Goal: Task Accomplishment & Management: Use online tool/utility

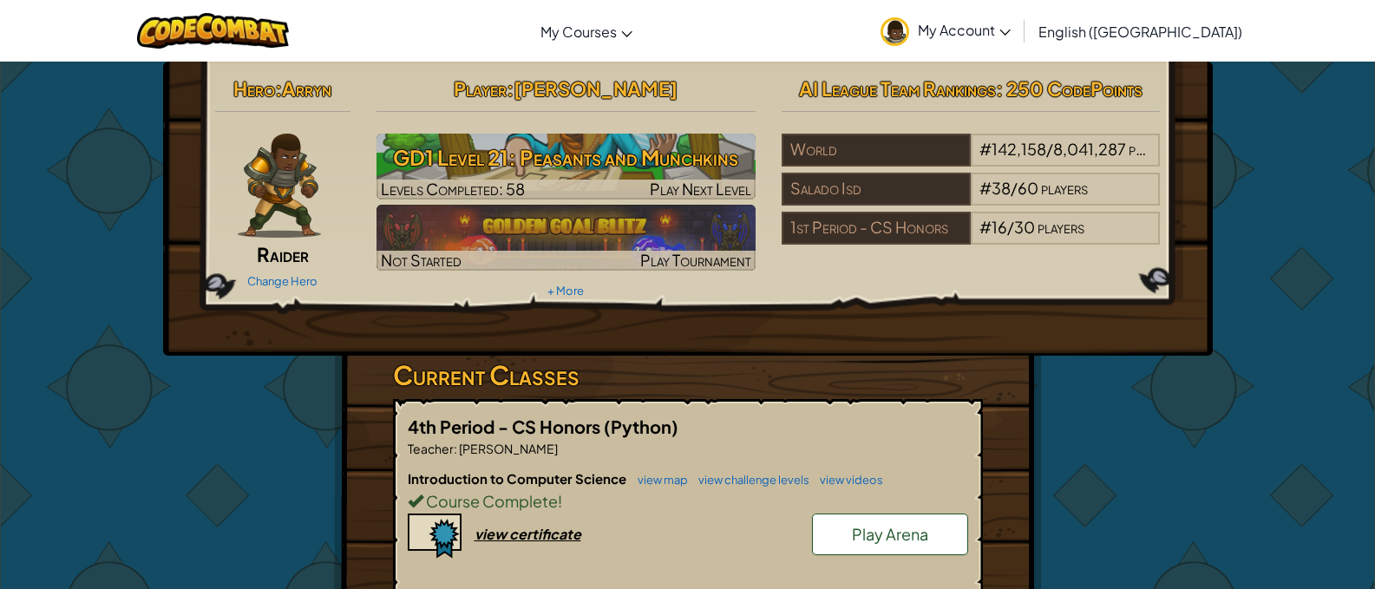
scroll to position [260, 0]
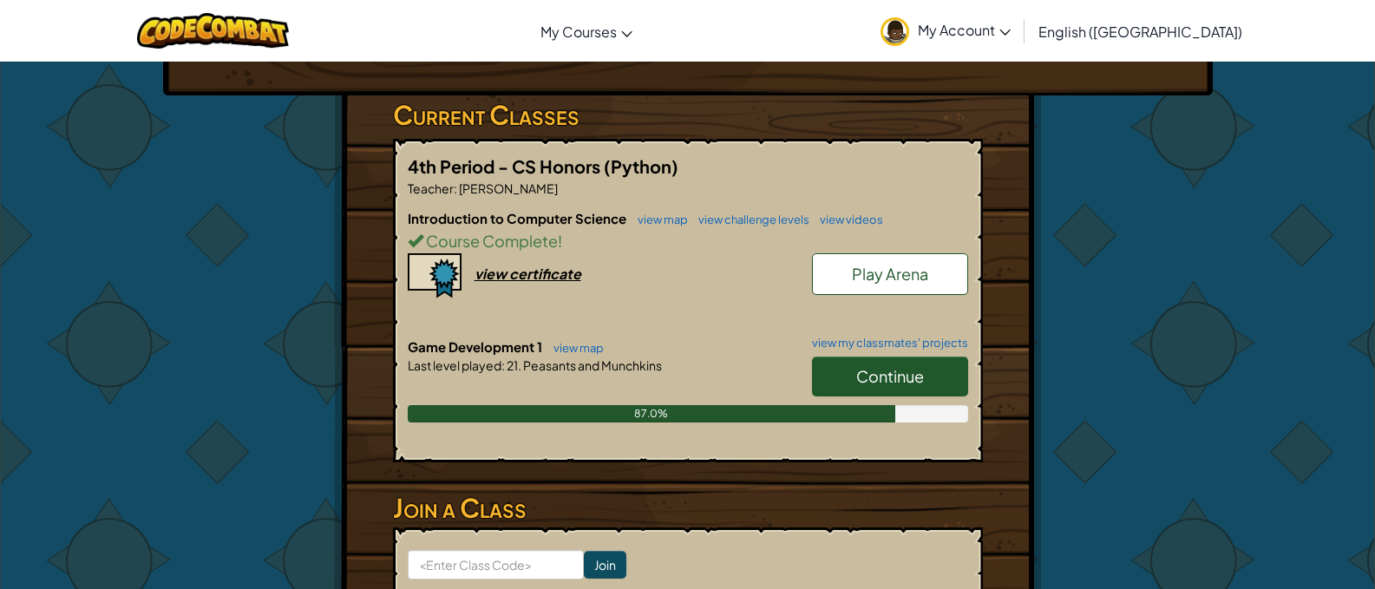
click at [930, 354] on h6 "Game Development 1 view map view my classmates' projects" at bounding box center [688, 346] width 560 height 19
click at [909, 378] on span "Continue" at bounding box center [890, 376] width 68 height 20
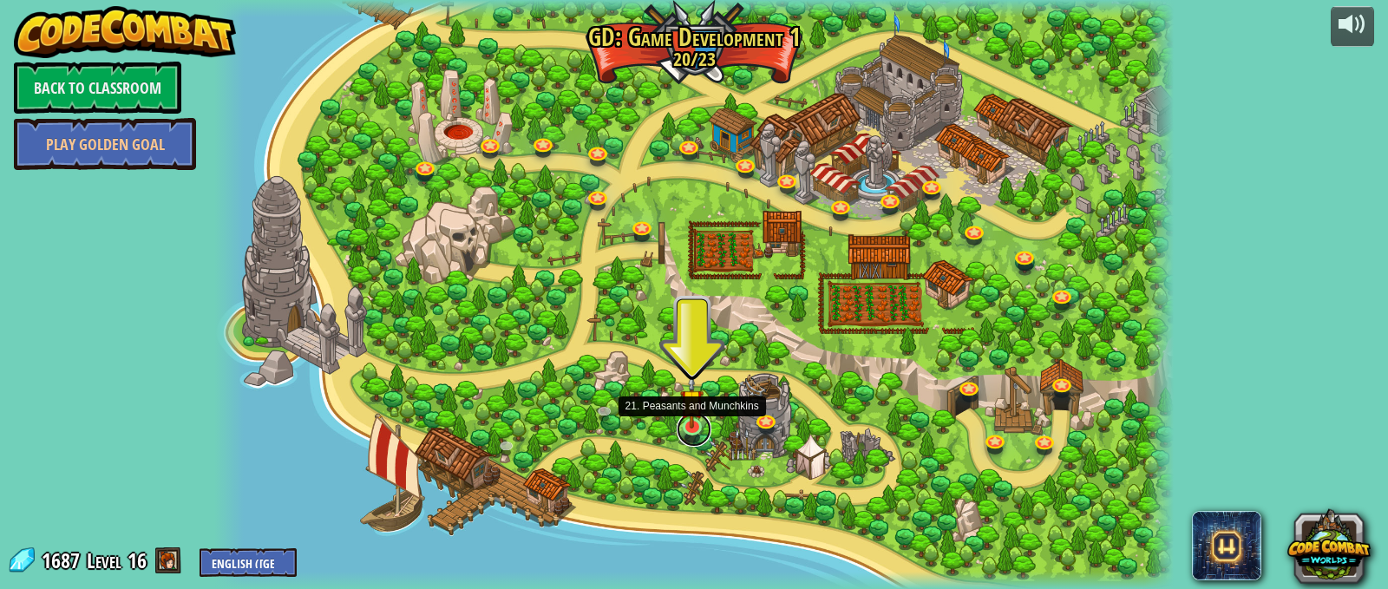
click at [688, 431] on link at bounding box center [694, 429] width 35 height 35
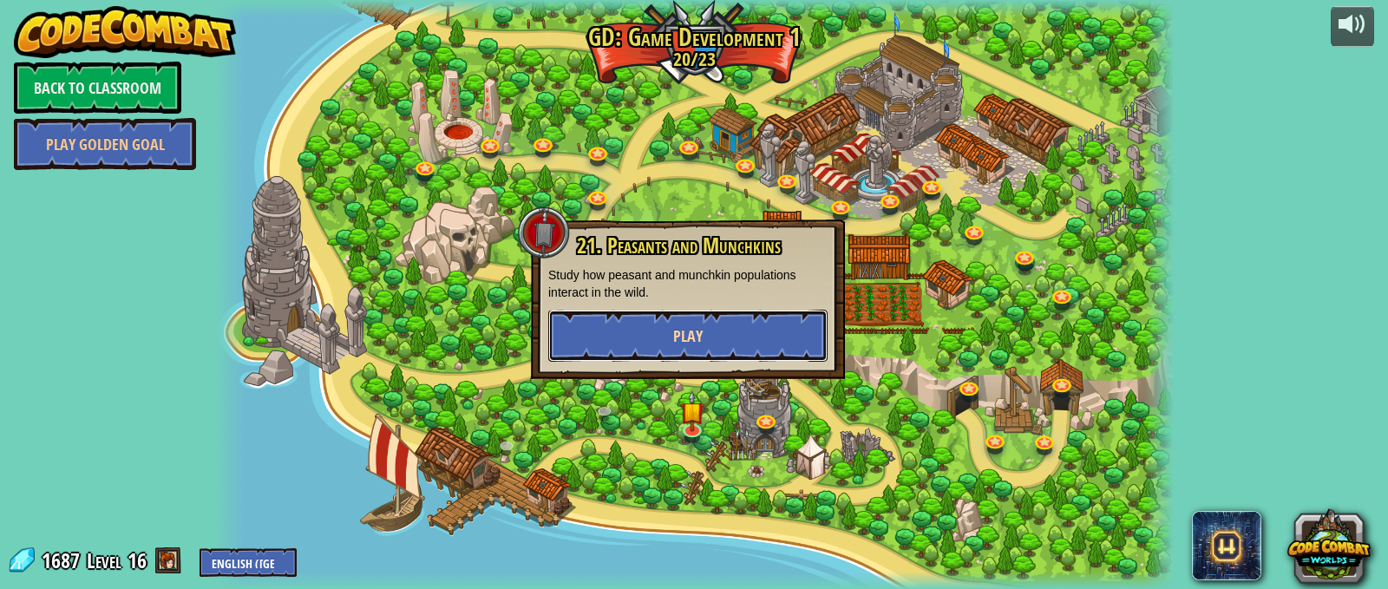
click at [738, 350] on button "Play" at bounding box center [687, 336] width 279 height 52
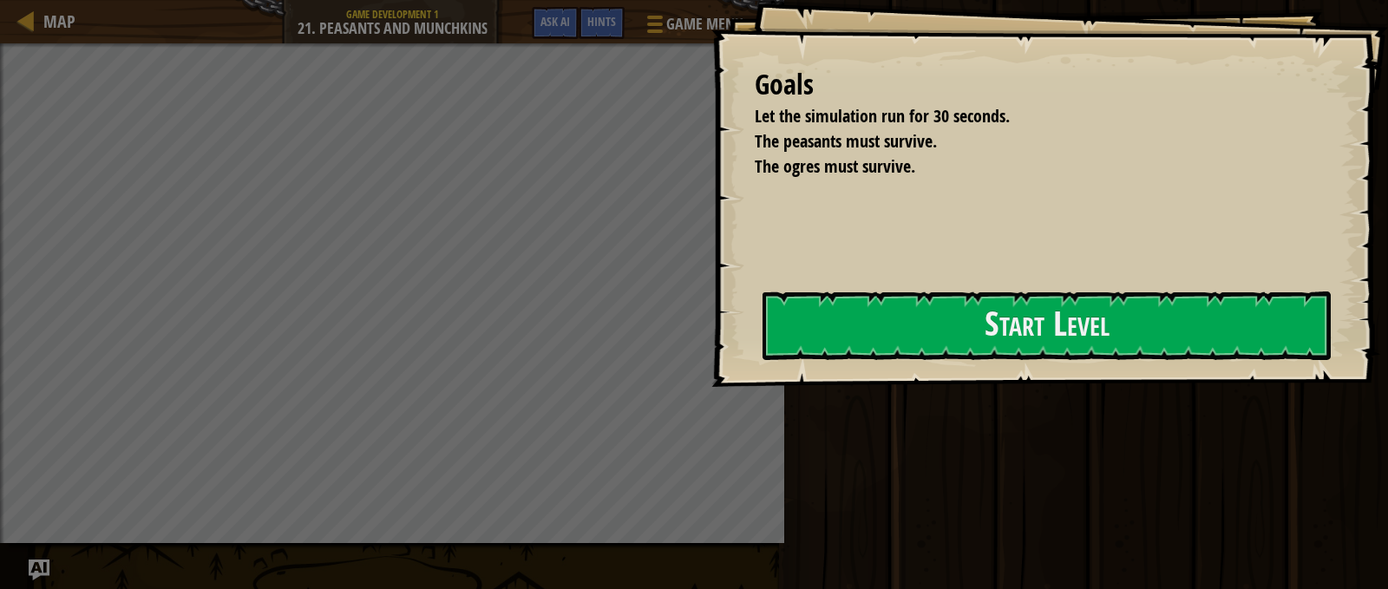
click at [1003, 328] on button "Start Level" at bounding box center [1046, 325] width 568 height 69
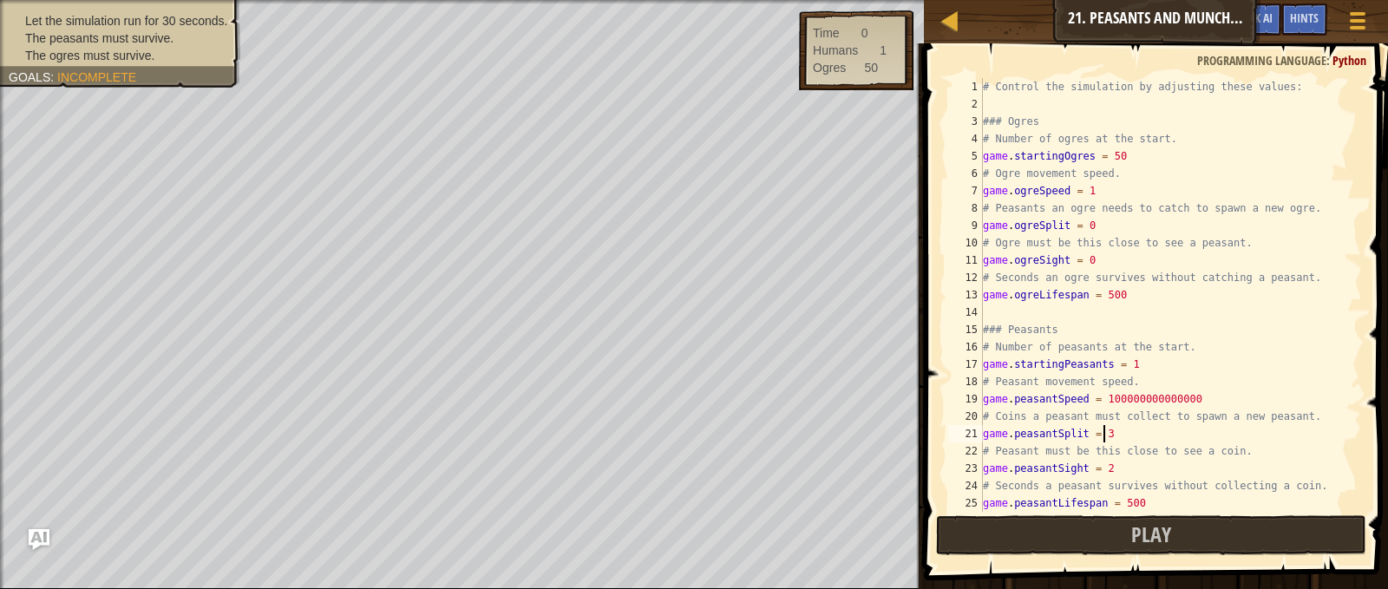
click at [1120, 432] on div "# Control the simulation by adjusting these values: ### Ogres # Number of ogres…" at bounding box center [1164, 312] width 370 height 468
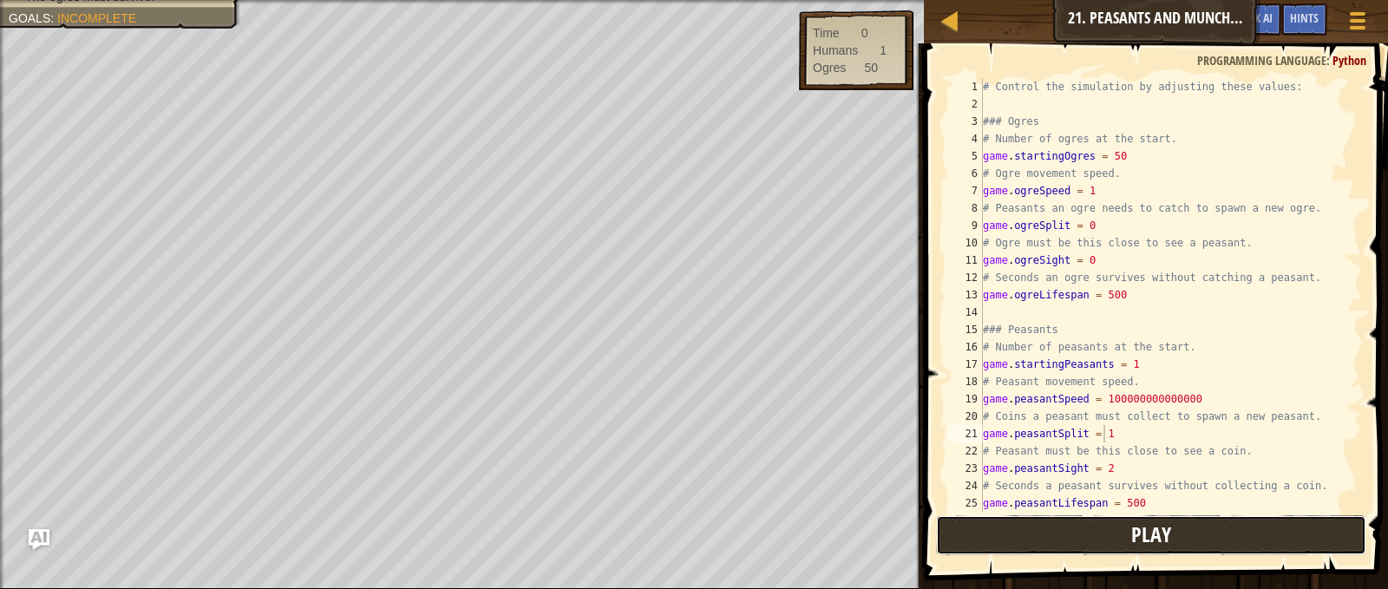
click at [1185, 538] on button "Play" at bounding box center [1150, 535] width 429 height 40
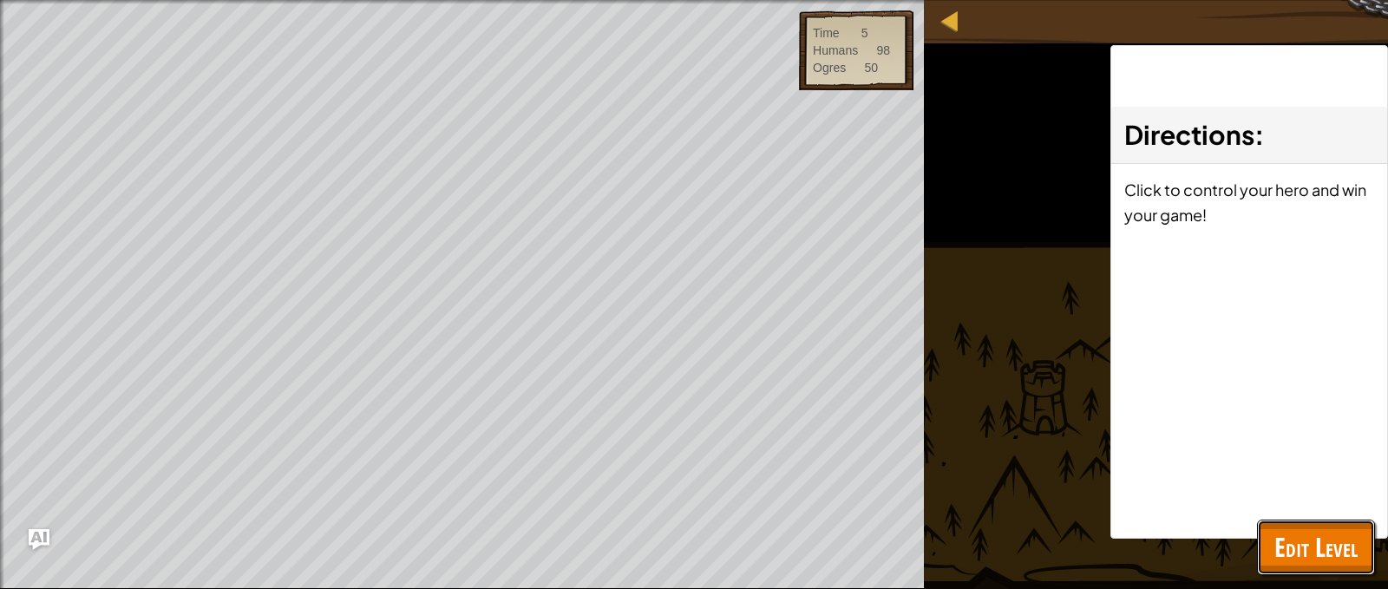
click at [1297, 543] on span "Edit Level" at bounding box center [1315, 547] width 83 height 36
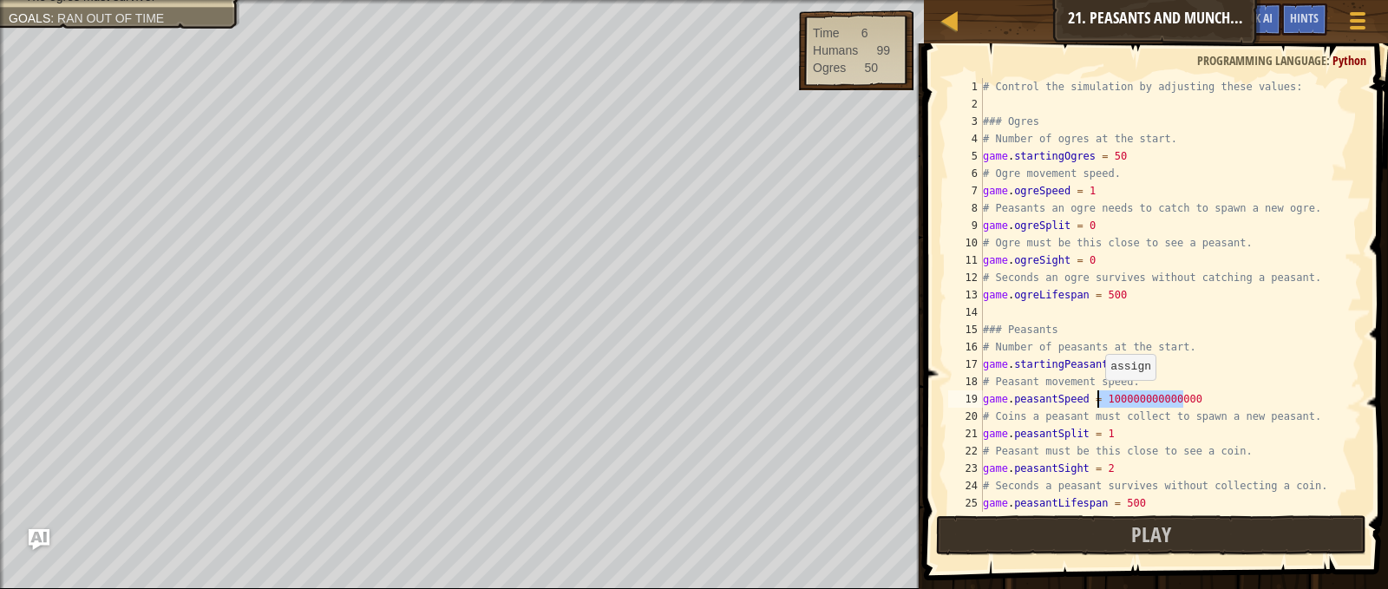
drag, startPoint x: 1191, startPoint y: 396, endPoint x: 1096, endPoint y: 397, distance: 94.6
click at [1096, 397] on div "# Control the simulation by adjusting these values: ### Ogres # Number of ogres…" at bounding box center [1164, 312] width 370 height 468
click at [1122, 540] on button "Play" at bounding box center [1150, 535] width 429 height 40
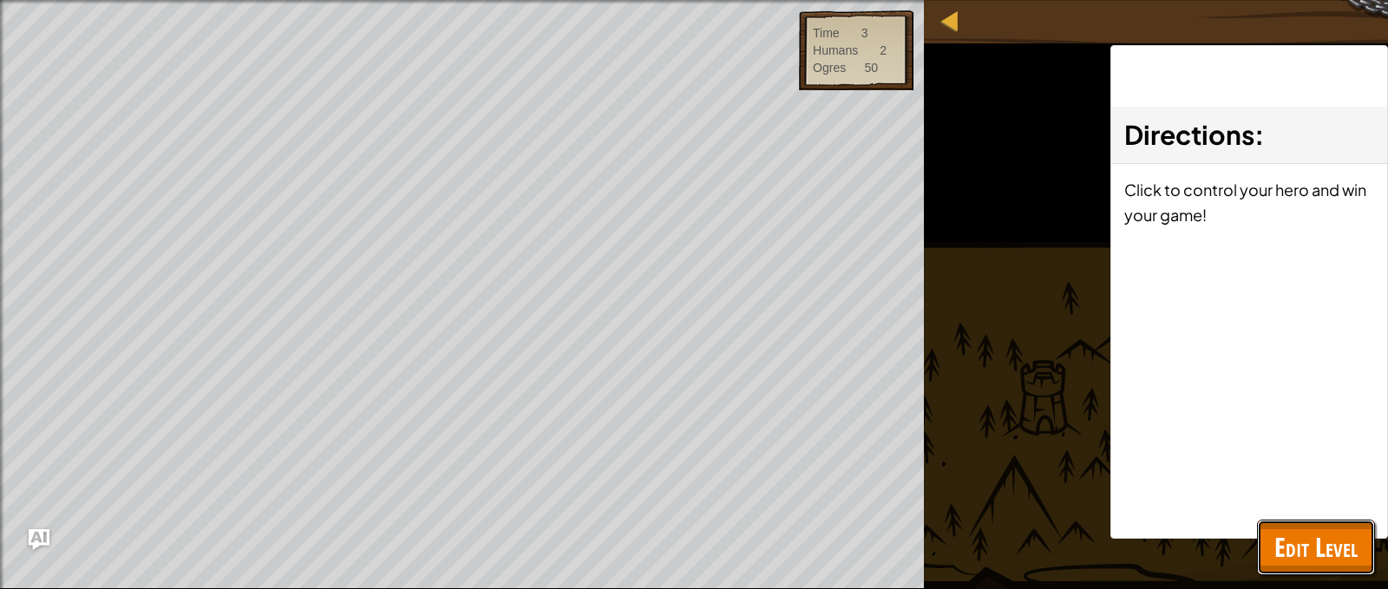
click at [1302, 558] on span "Edit Level" at bounding box center [1315, 547] width 83 height 36
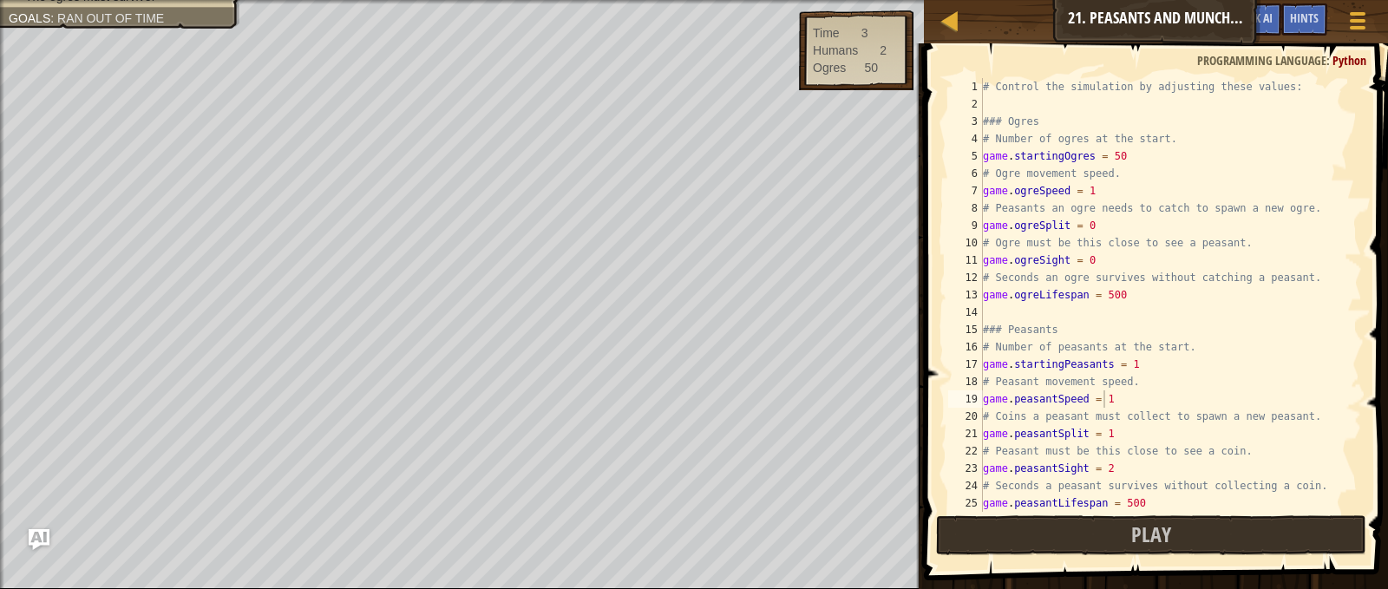
click at [1110, 400] on div "# Control the simulation by adjusting these values: ### Ogres # Number of ogres…" at bounding box center [1164, 312] width 370 height 468
click at [1078, 547] on button "Play" at bounding box center [1150, 535] width 429 height 40
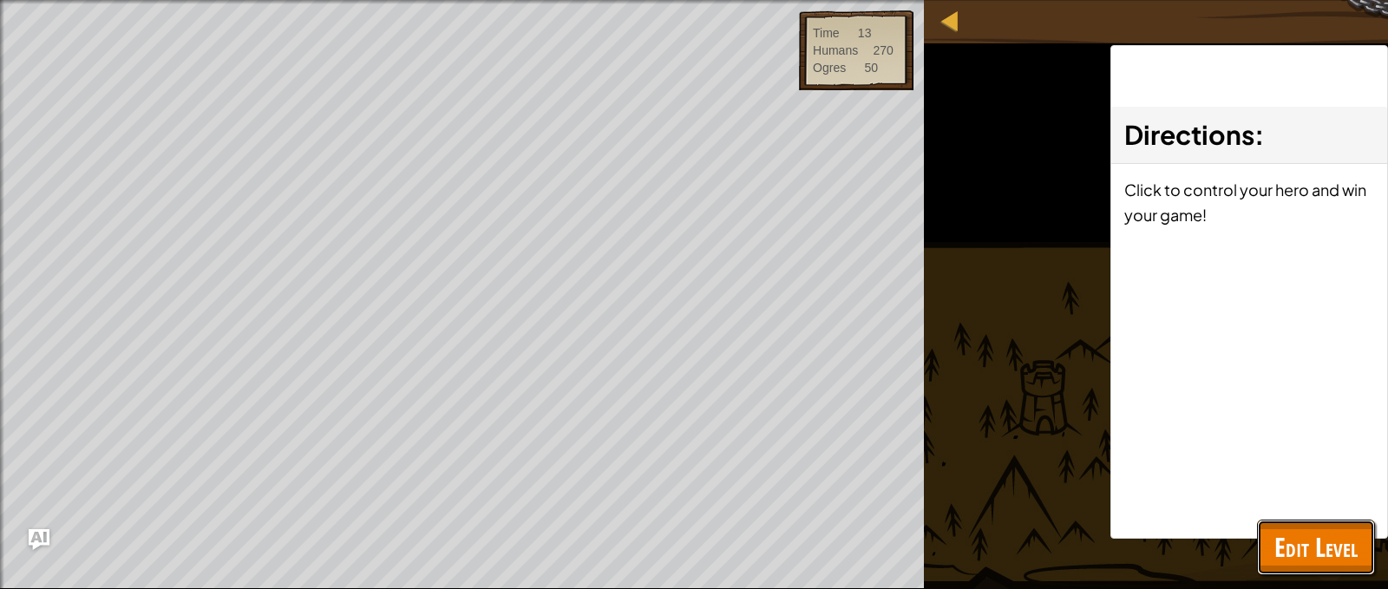
click at [1328, 549] on span "Edit Level" at bounding box center [1315, 547] width 83 height 36
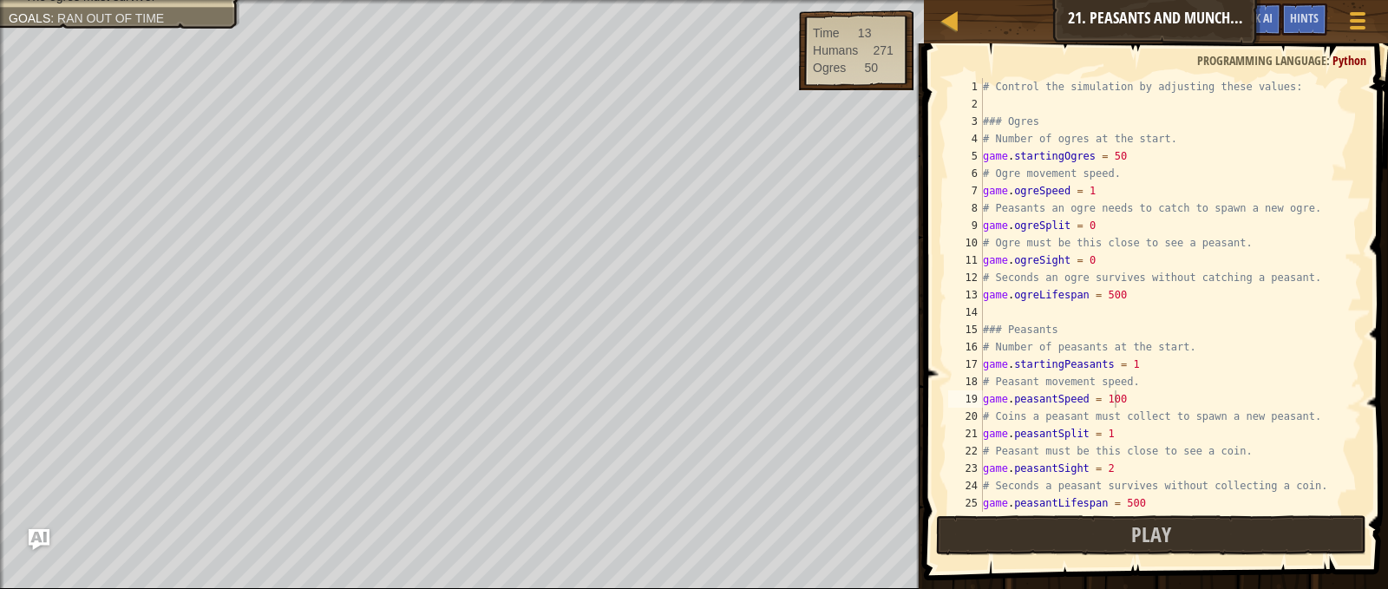
scroll to position [8, 8]
click at [1112, 193] on div "# Control the simulation by adjusting these values: ### Ogres # Number of ogres…" at bounding box center [1164, 312] width 370 height 468
click at [1104, 226] on div "# Control the simulation by adjusting these values: ### Ogres # Number of ogres…" at bounding box center [1164, 312] width 370 height 468
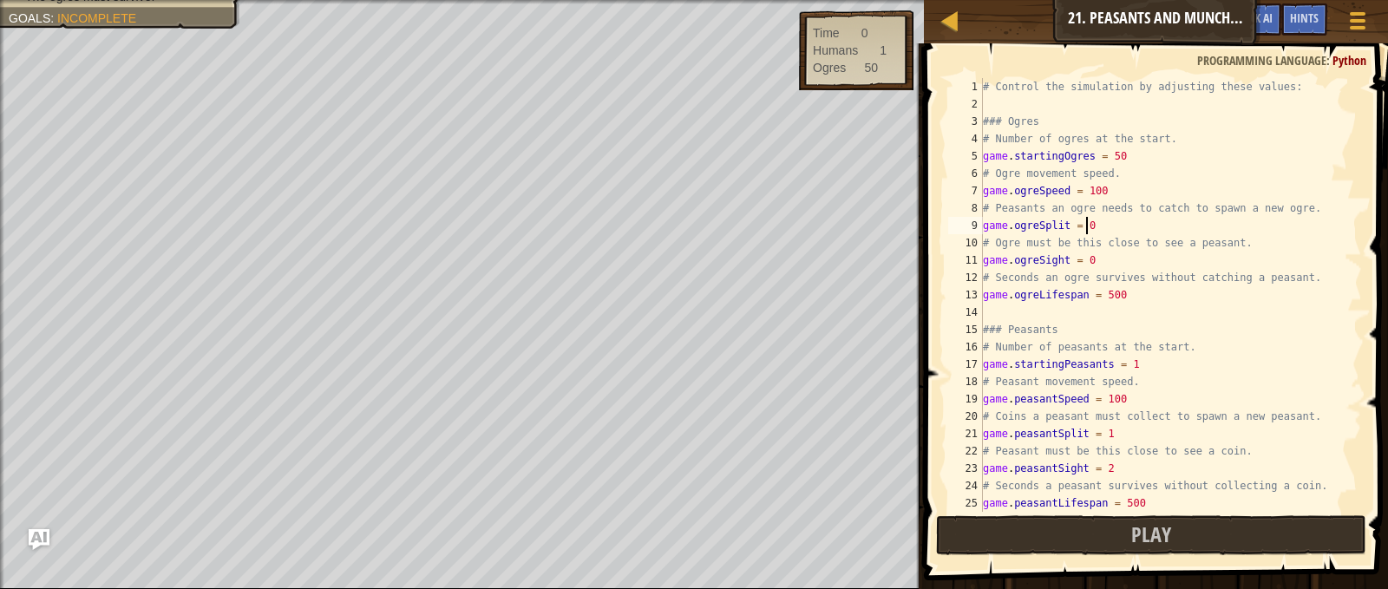
click at [1100, 274] on div "# Control the simulation by adjusting these values: ### Ogres # Number of ogres…" at bounding box center [1164, 312] width 370 height 468
click at [1096, 266] on div "# Control the simulation by adjusting these values: ### Ogres # Number of ogres…" at bounding box center [1164, 312] width 370 height 468
click at [1096, 514] on span at bounding box center [1158, 287] width 478 height 588
click at [1088, 530] on button "Play" at bounding box center [1150, 535] width 429 height 40
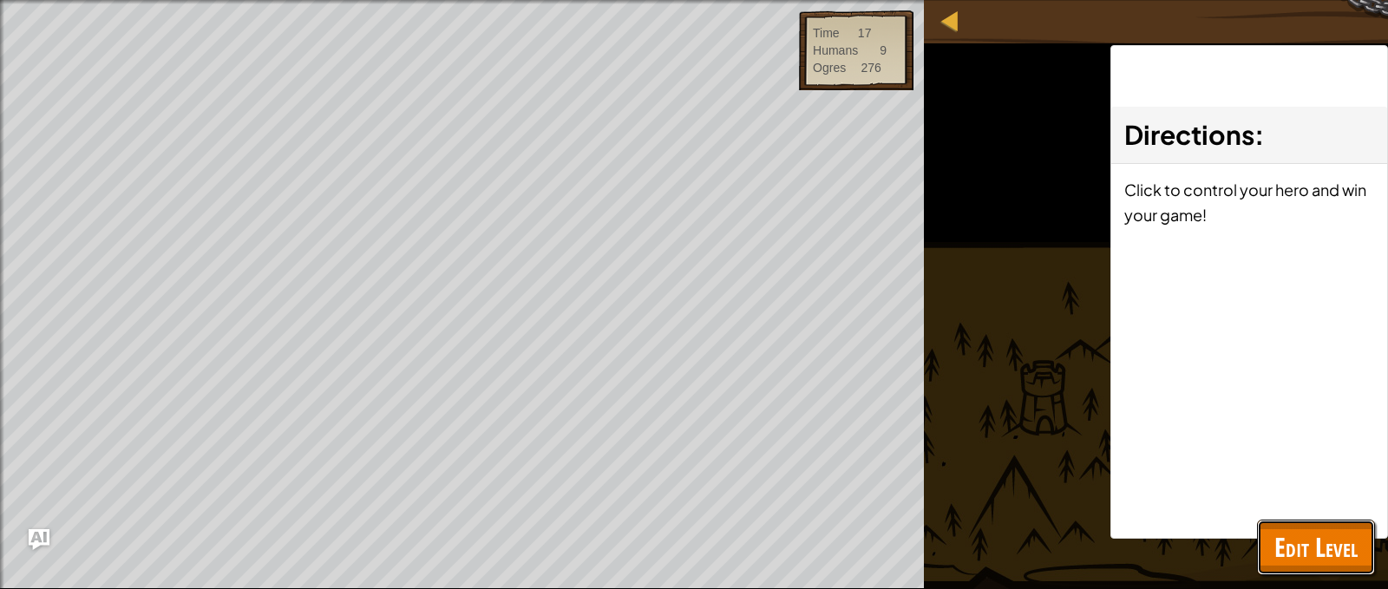
click at [1313, 546] on span "Edit Level" at bounding box center [1315, 547] width 83 height 36
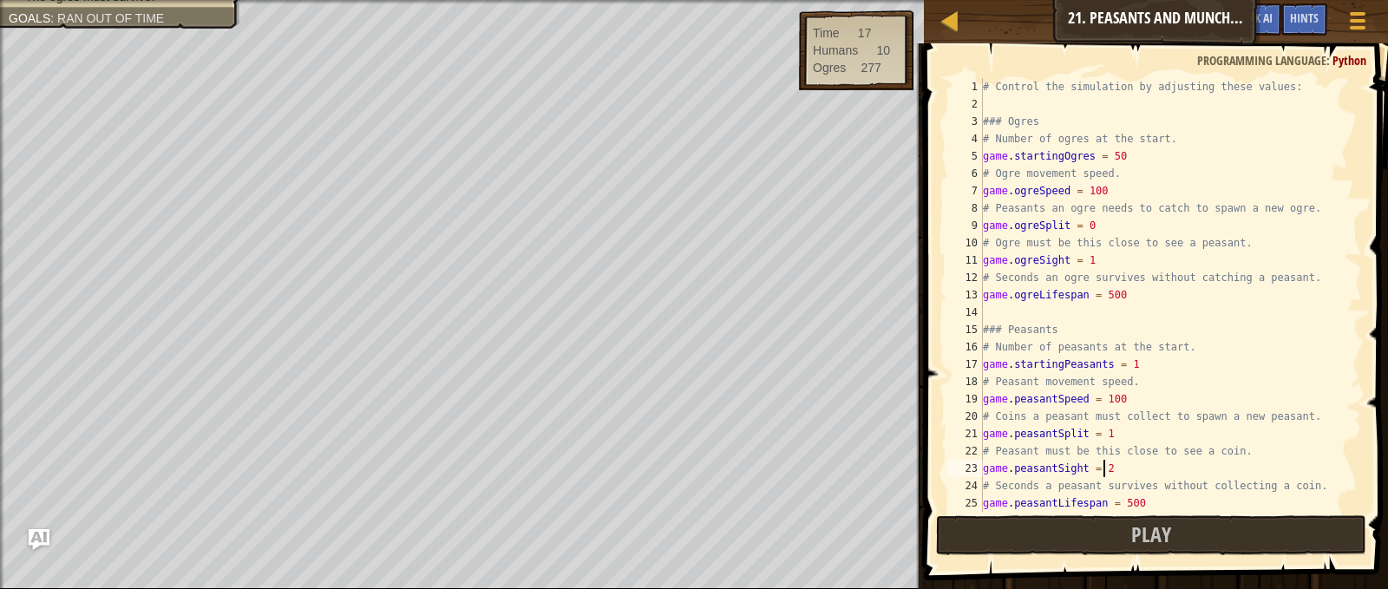
click at [1123, 465] on div "# Control the simulation by adjusting these values: ### Ogres # Number of ogres…" at bounding box center [1164, 312] width 370 height 468
click at [1153, 540] on span "Play" at bounding box center [1151, 534] width 40 height 28
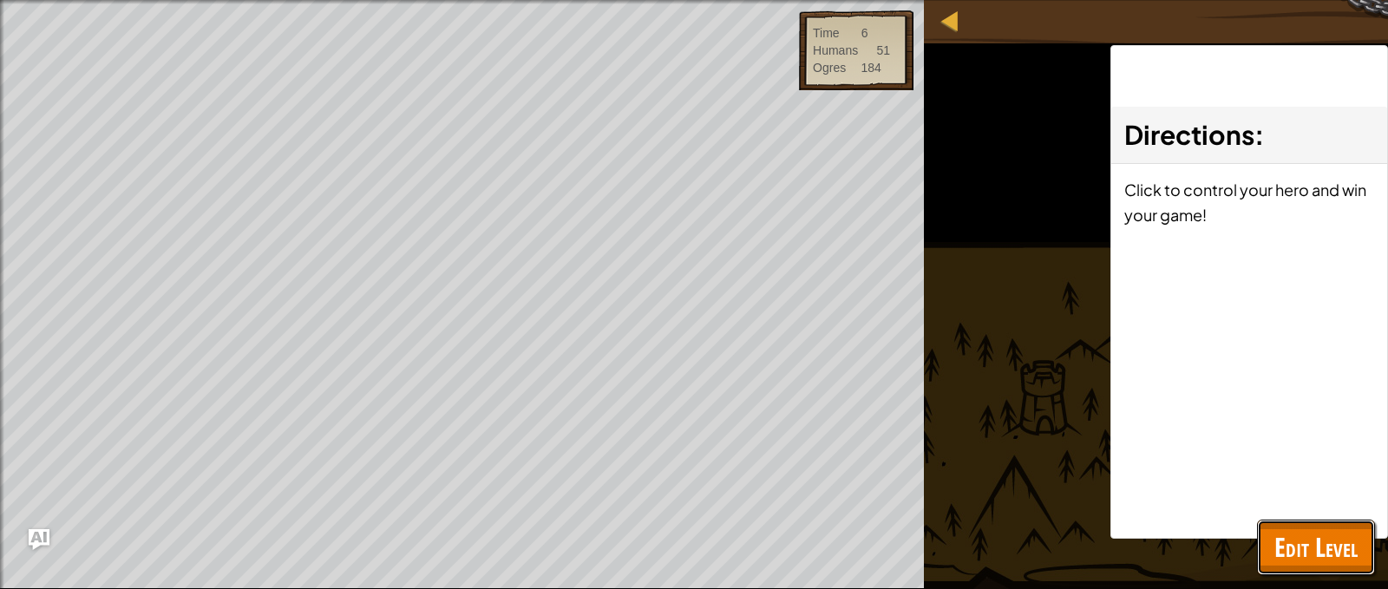
click at [1339, 540] on span "Edit Level" at bounding box center [1315, 547] width 83 height 36
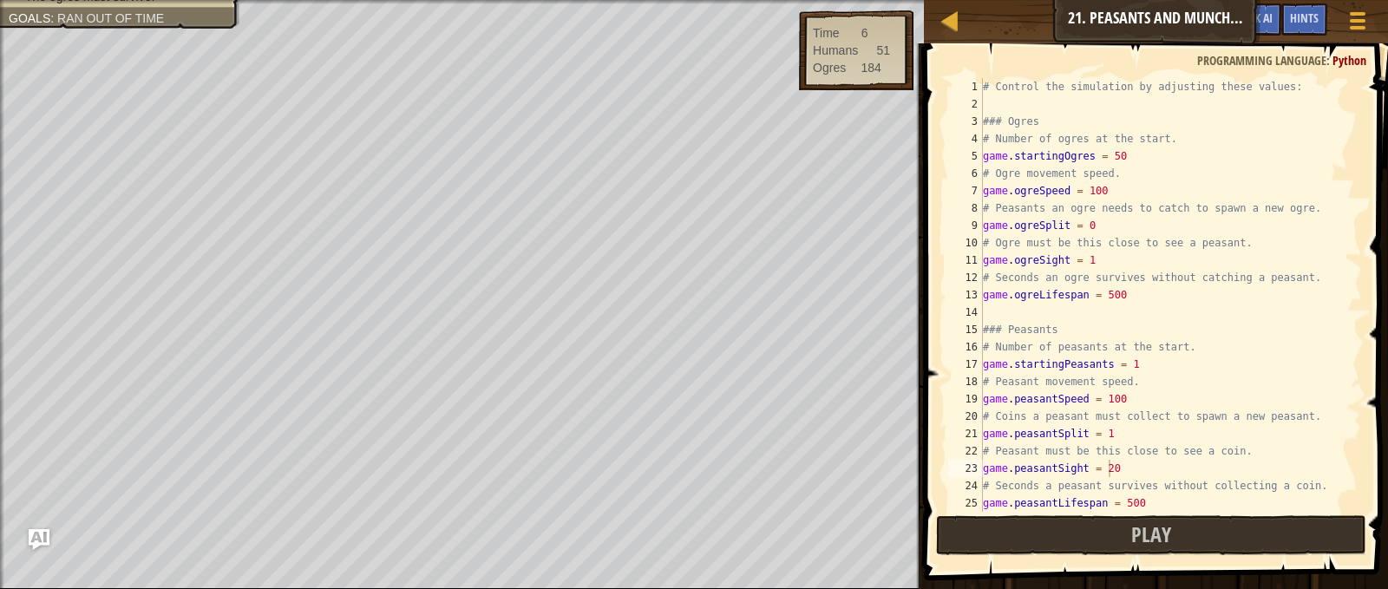
scroll to position [0, 0]
click at [1122, 298] on div "# Control the simulation by adjusting these values: ### Ogres # Number of ogres…" at bounding box center [1164, 312] width 370 height 468
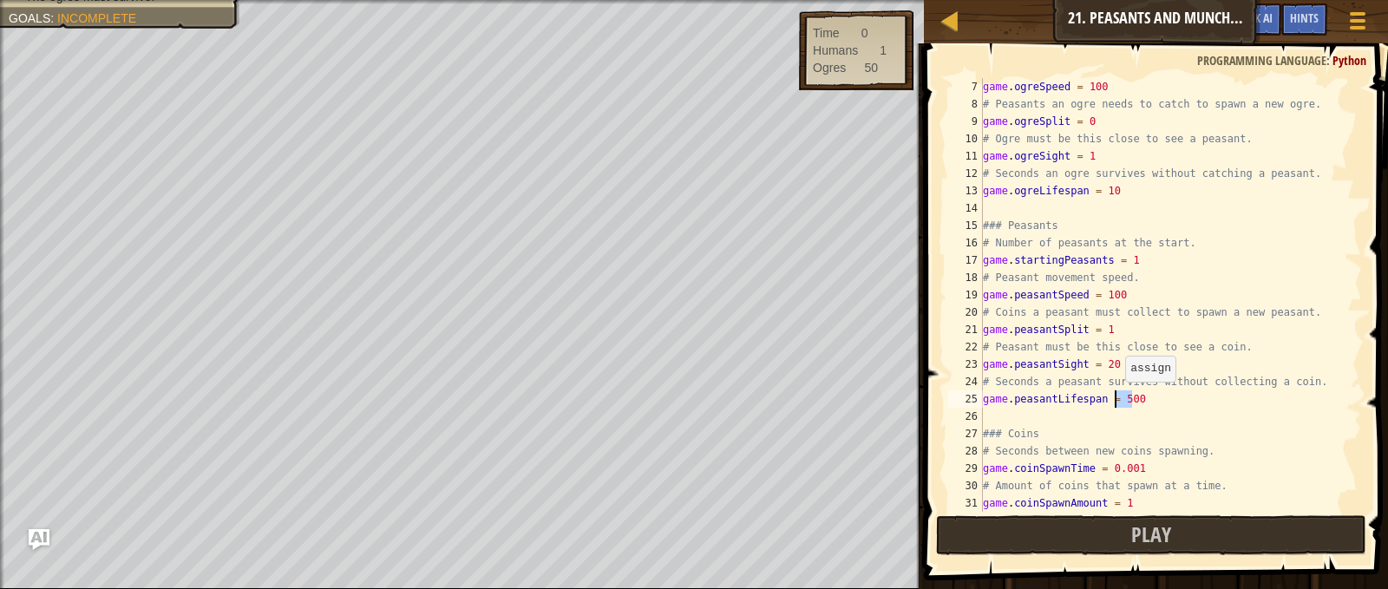
drag, startPoint x: 1157, startPoint y: 405, endPoint x: 1116, endPoint y: 398, distance: 42.2
click at [1116, 398] on div "game . ogreSpeed = 100 # Peasants an ogre needs to catch to spawn a new ogre. g…" at bounding box center [1164, 312] width 370 height 468
click at [1116, 536] on button "Play" at bounding box center [1150, 535] width 429 height 40
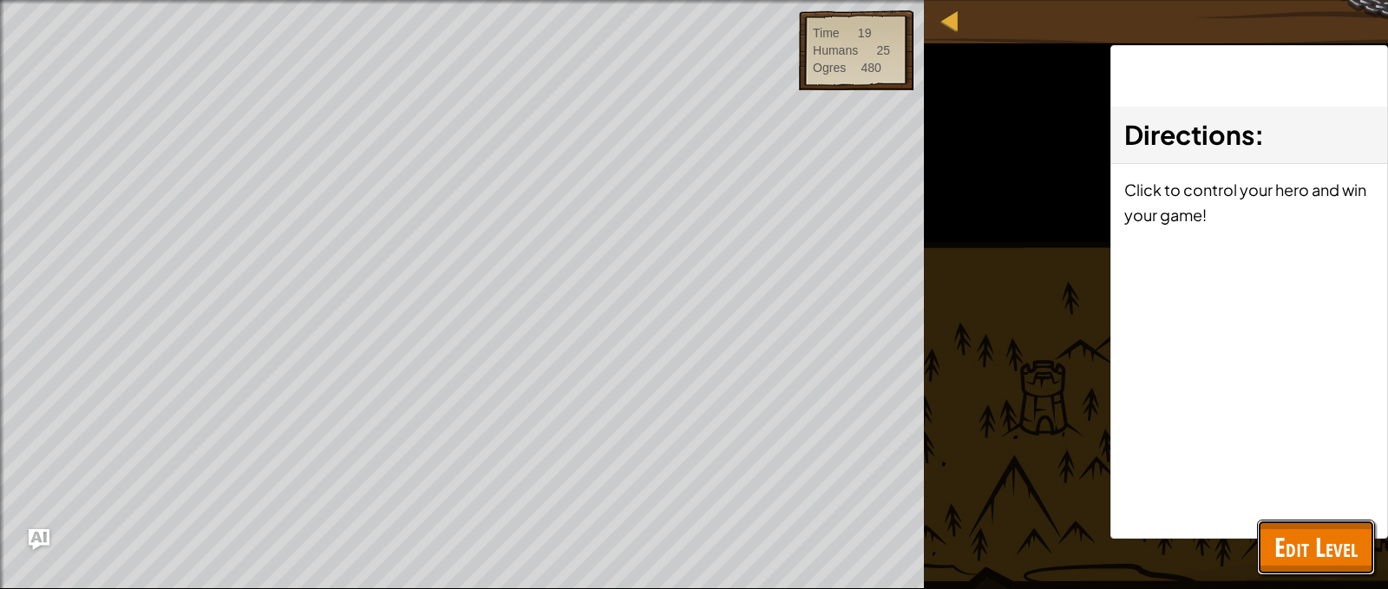
click at [1316, 540] on span "Edit Level" at bounding box center [1315, 547] width 83 height 36
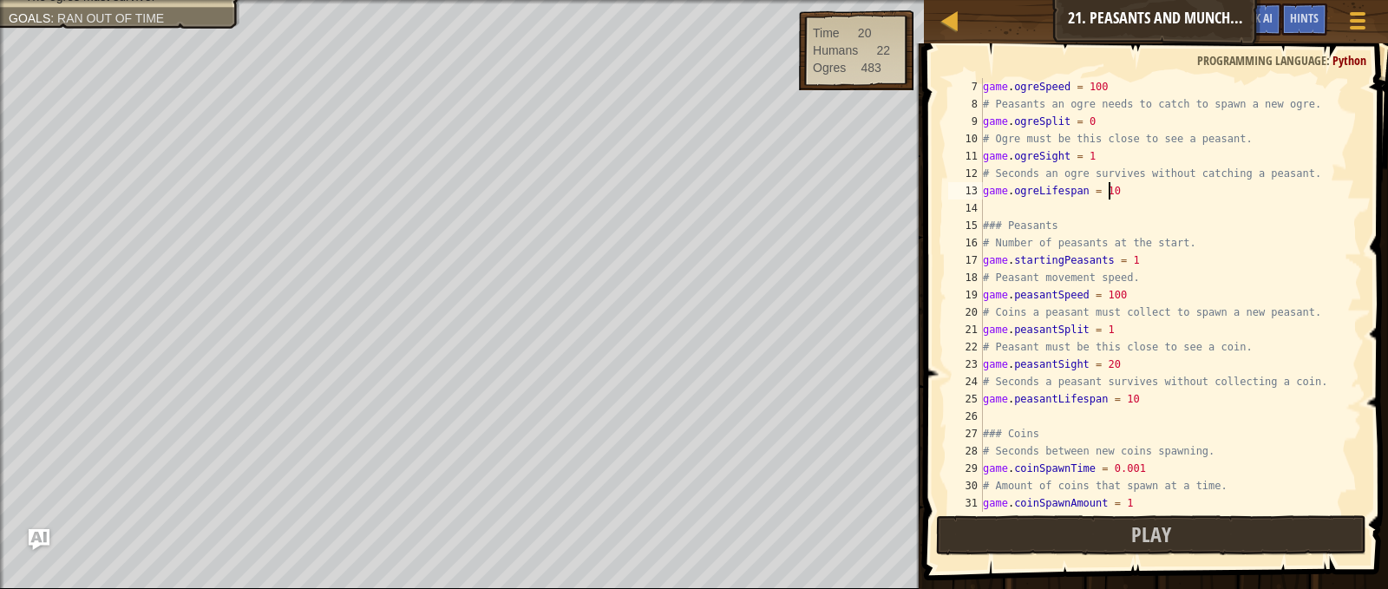
scroll to position [8, 10]
click at [1129, 193] on div "game . ogreSpeed = 100 # Peasants an ogre needs to catch to spawn a new ogre. g…" at bounding box center [1164, 312] width 370 height 468
click at [1057, 545] on button "Play" at bounding box center [1150, 535] width 429 height 40
click at [1132, 191] on div "game . ogreSpeed = 100 # Peasants an ogre needs to catch to spawn a new ogre. g…" at bounding box center [1164, 312] width 370 height 468
type textarea "game.ogreLifespan = 5"
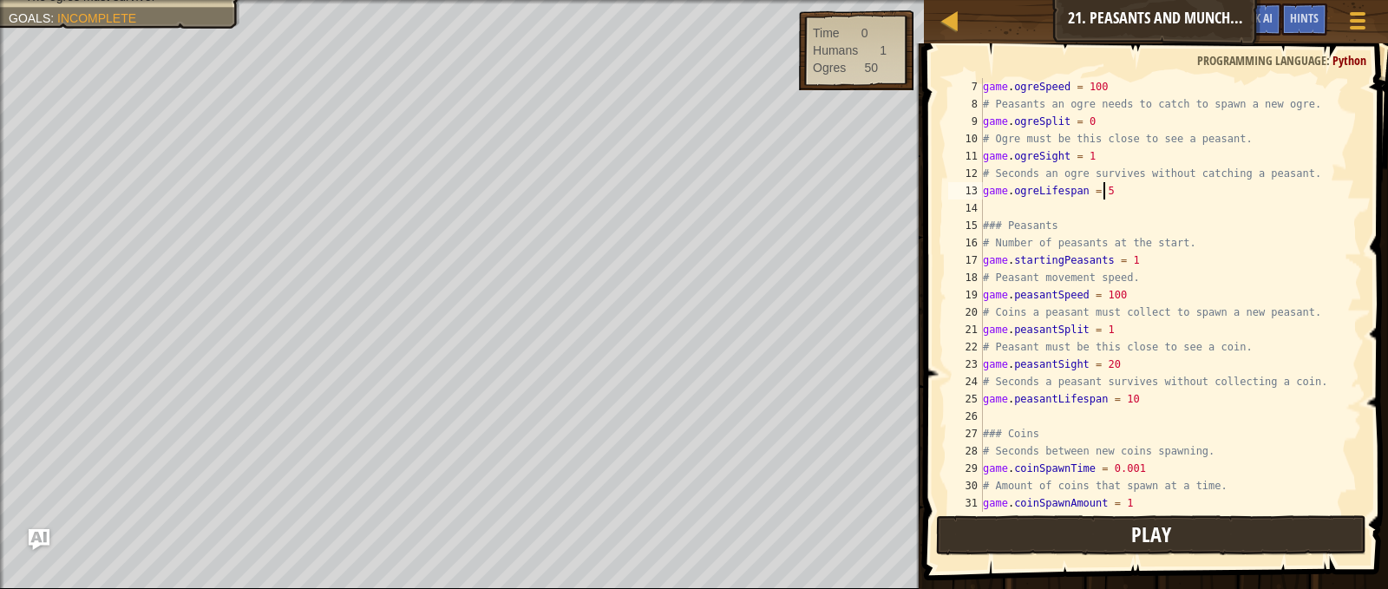
drag, startPoint x: 1102, startPoint y: 562, endPoint x: 1101, endPoint y: 546, distance: 16.6
click at [1099, 557] on span at bounding box center [1158, 287] width 478 height 588
click at [1101, 543] on button "Play" at bounding box center [1150, 535] width 429 height 40
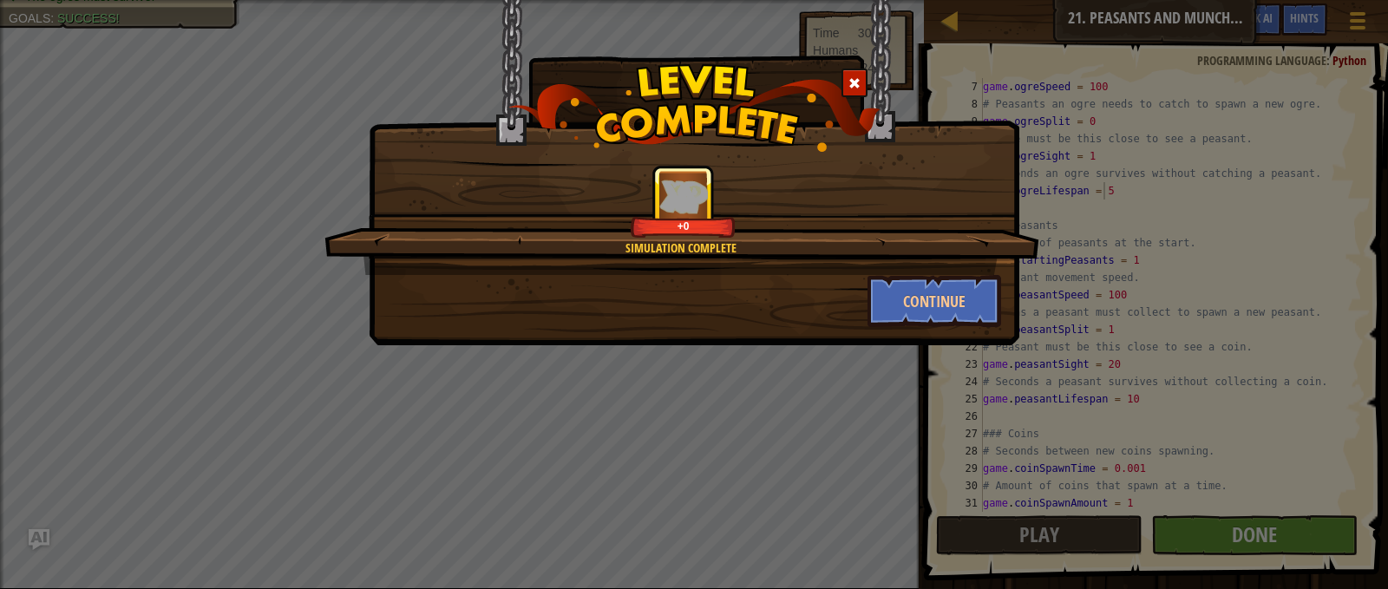
click at [927, 337] on div "Simulation Complete +0 Continue" at bounding box center [694, 172] width 651 height 345
click at [919, 271] on div "Simulation Complete +0" at bounding box center [681, 220] width 715 height 110
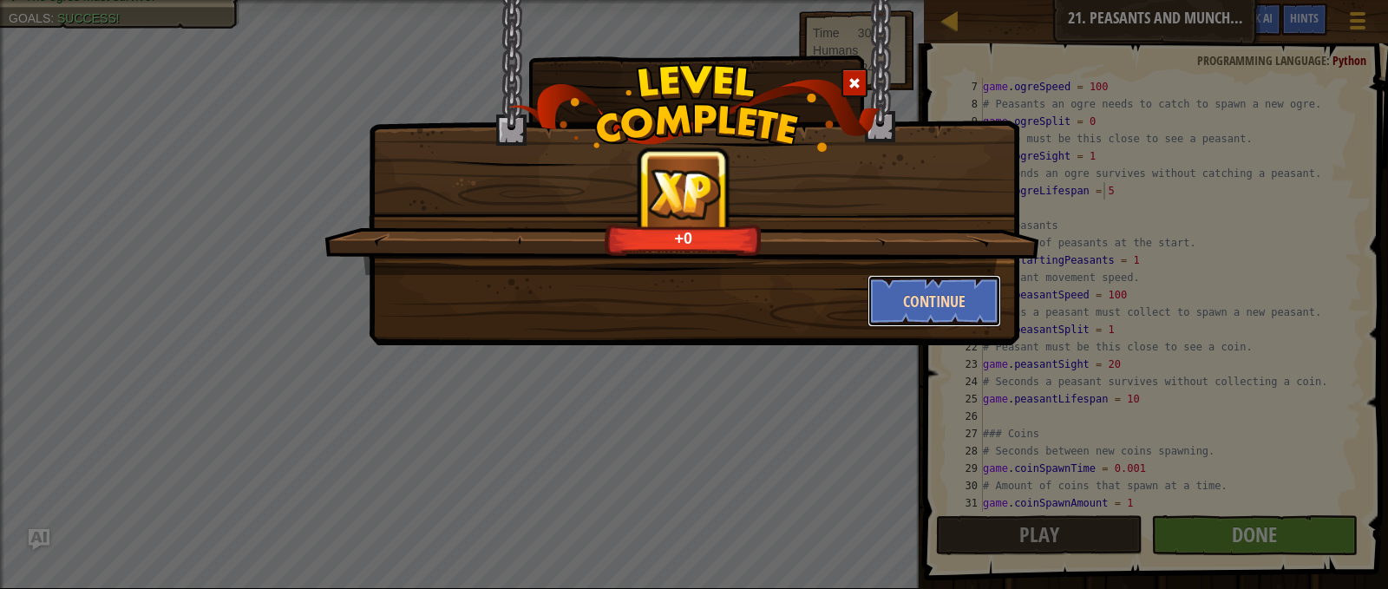
click at [919, 298] on button "Continue" at bounding box center [934, 301] width 134 height 52
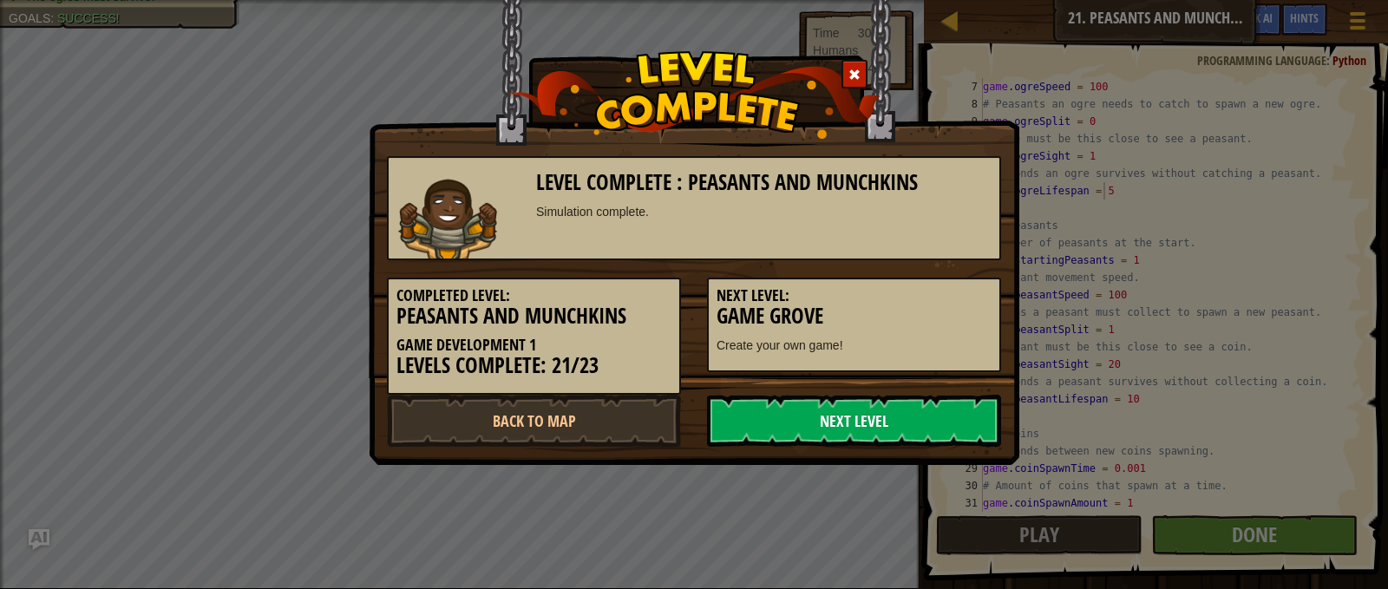
click at [828, 420] on link "Next Level" at bounding box center [854, 421] width 294 height 52
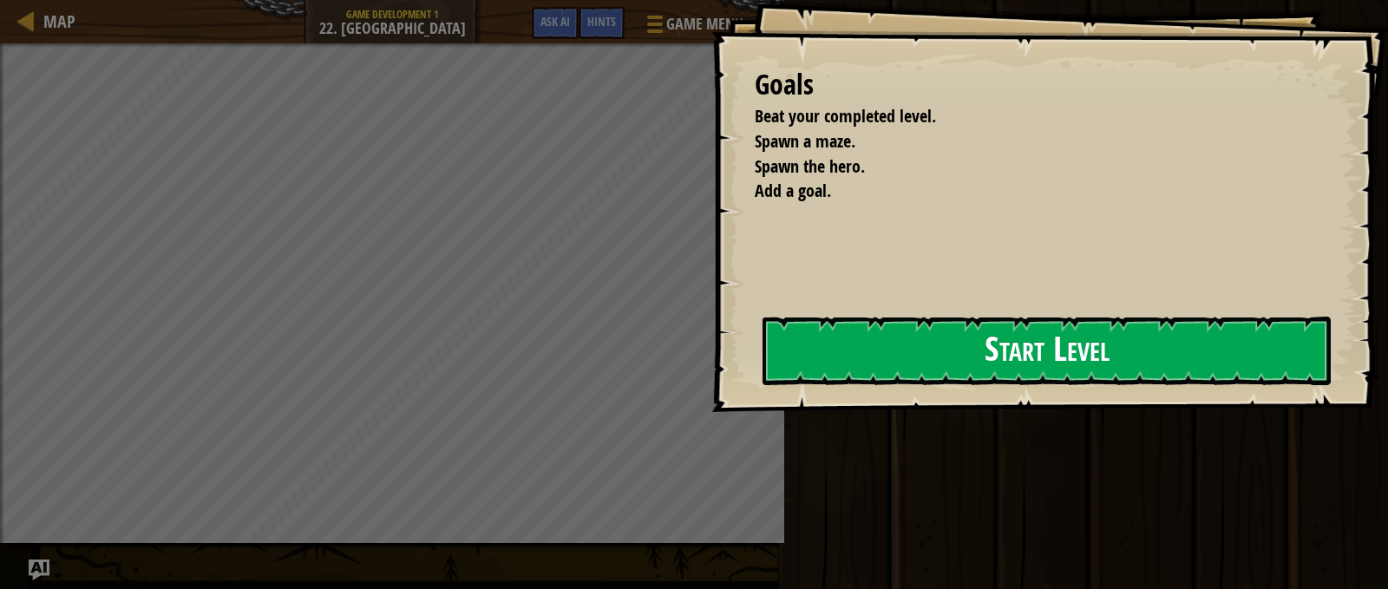
click at [950, 344] on button "Start Level" at bounding box center [1046, 351] width 568 height 69
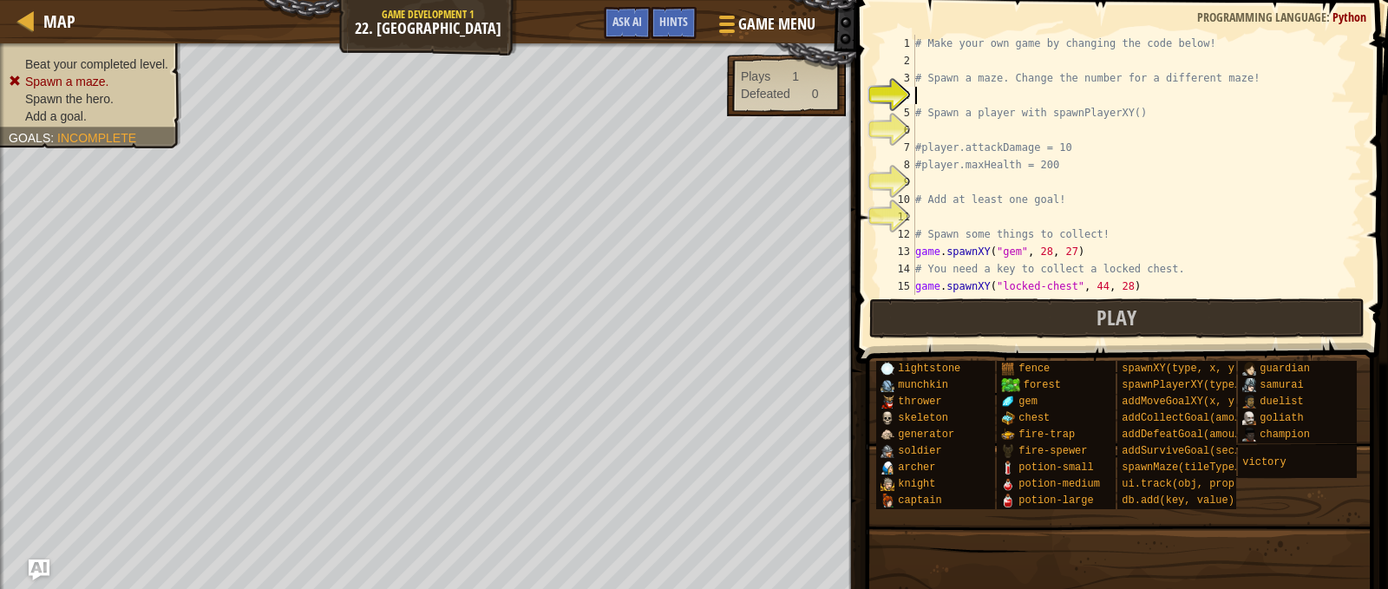
click at [1080, 88] on div "# Make your own game by changing the code below! # Spawn a maze. Change the num…" at bounding box center [1167, 182] width 510 height 295
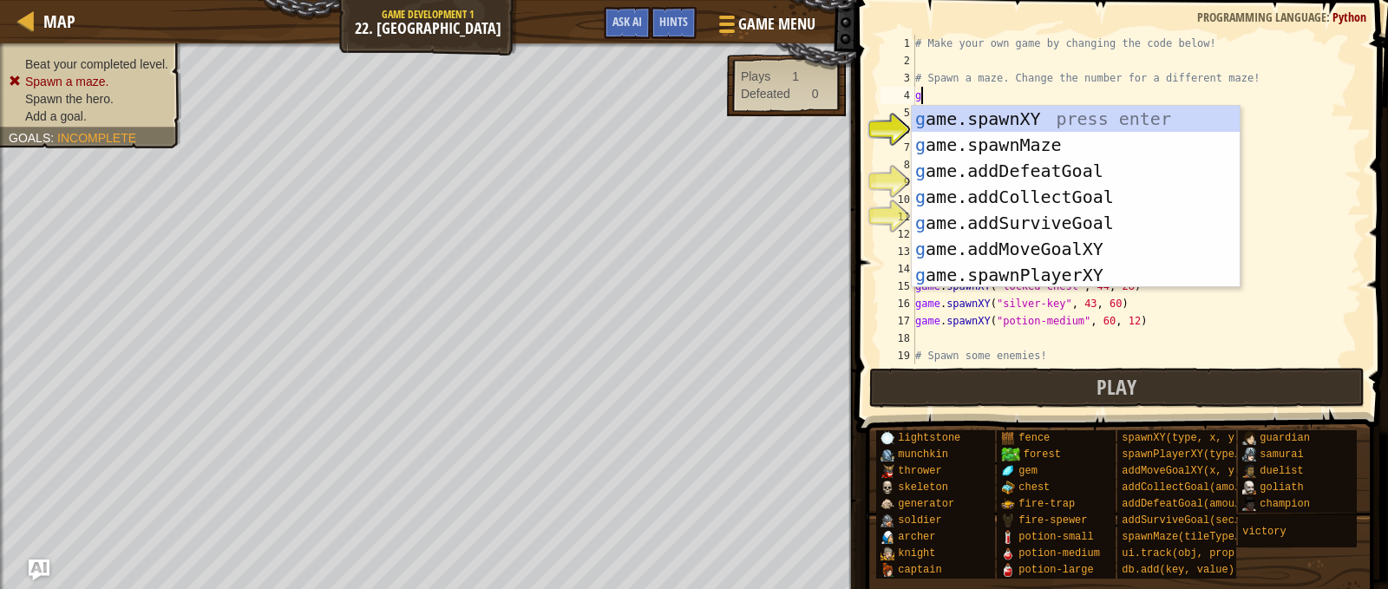
scroll to position [8, 0]
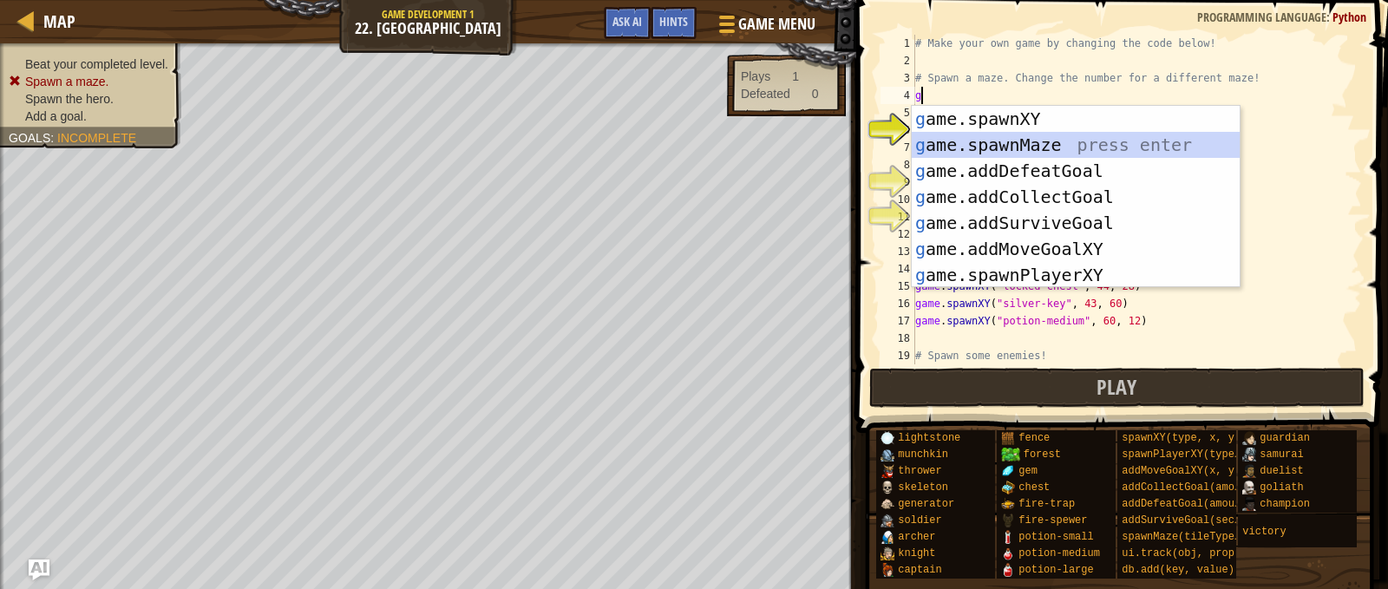
click at [1065, 144] on div "g ame.spawnXY press enter g ame.spawnMaze press enter g ame.addDefeatGoal press…" at bounding box center [1076, 223] width 328 height 234
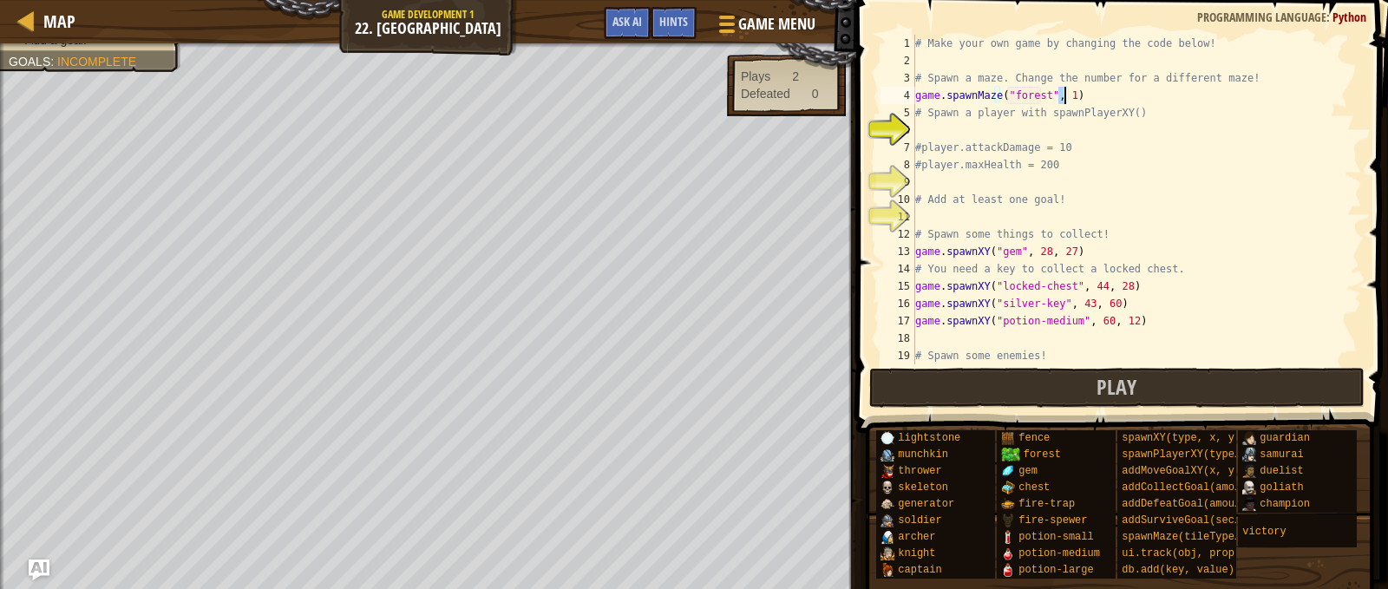
scroll to position [8, 11]
type textarea "game.spawnMaze("forest", 4)"
click at [1070, 125] on div "# Make your own game by changing the code below! # Spawn a maze. Change the num…" at bounding box center [1130, 217] width 437 height 364
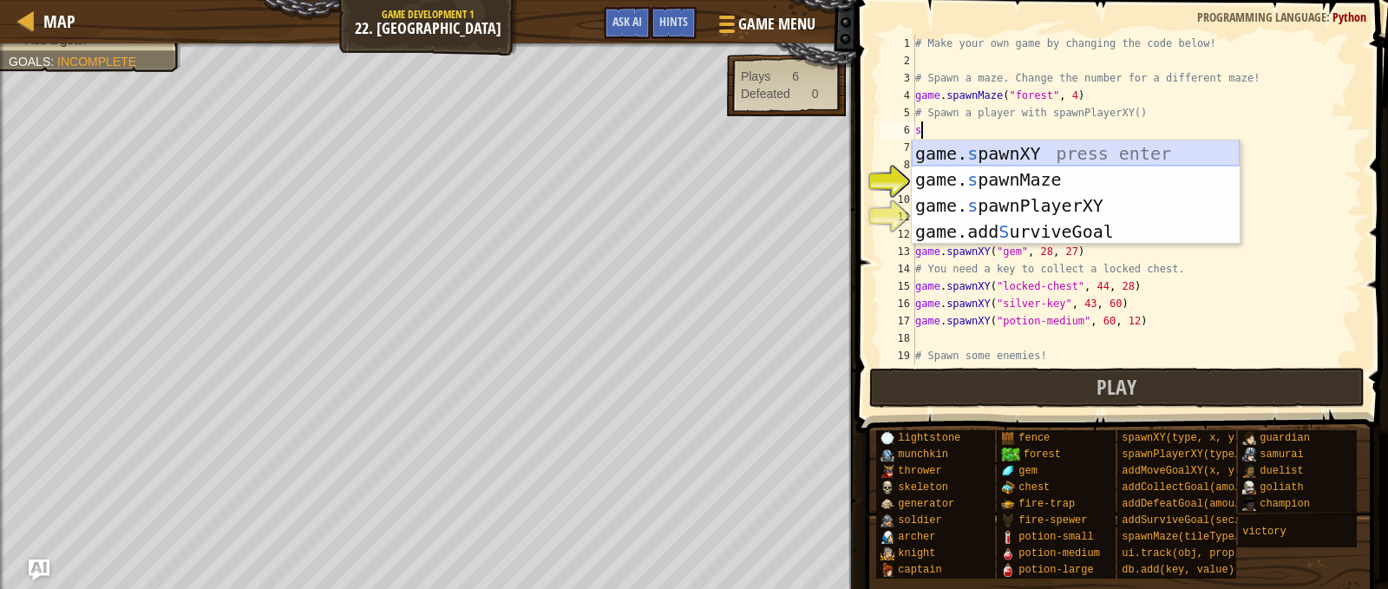
click at [1069, 151] on div "game. s pawnXY press enter game. s pawnMaze press enter game. s pawnPlayerXY pr…" at bounding box center [1076, 219] width 328 height 156
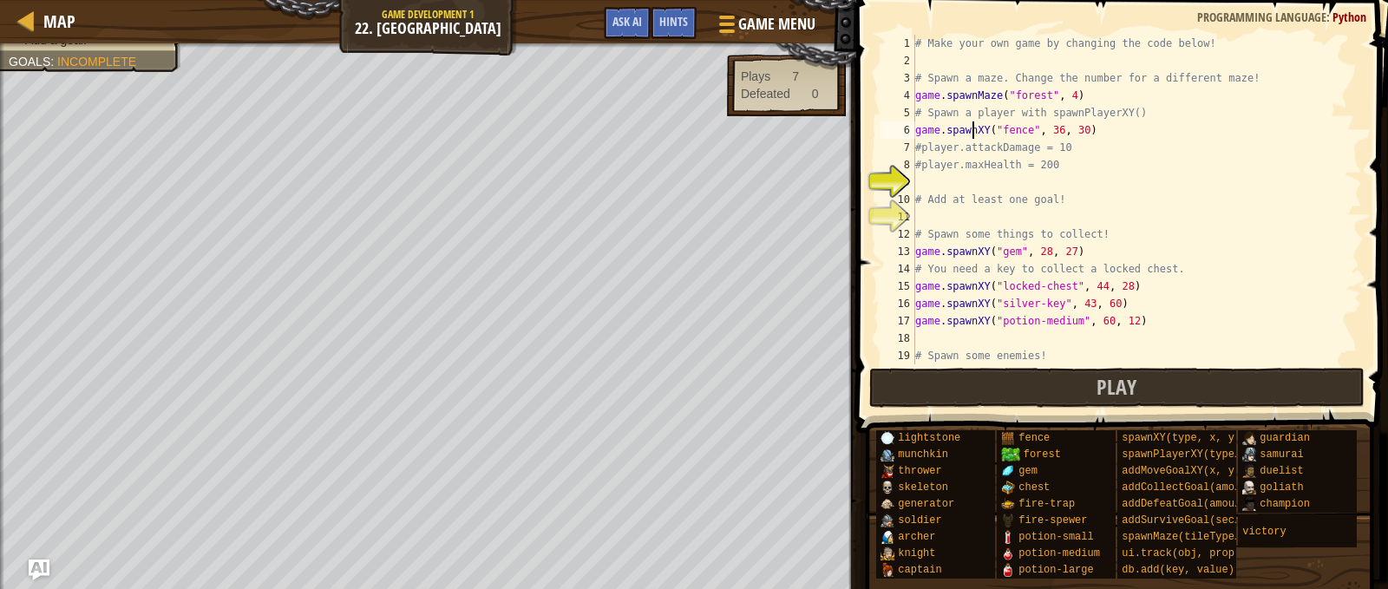
click at [975, 132] on div "# Make your own game by changing the code below! # Spawn a maze. Change the num…" at bounding box center [1130, 217] width 437 height 364
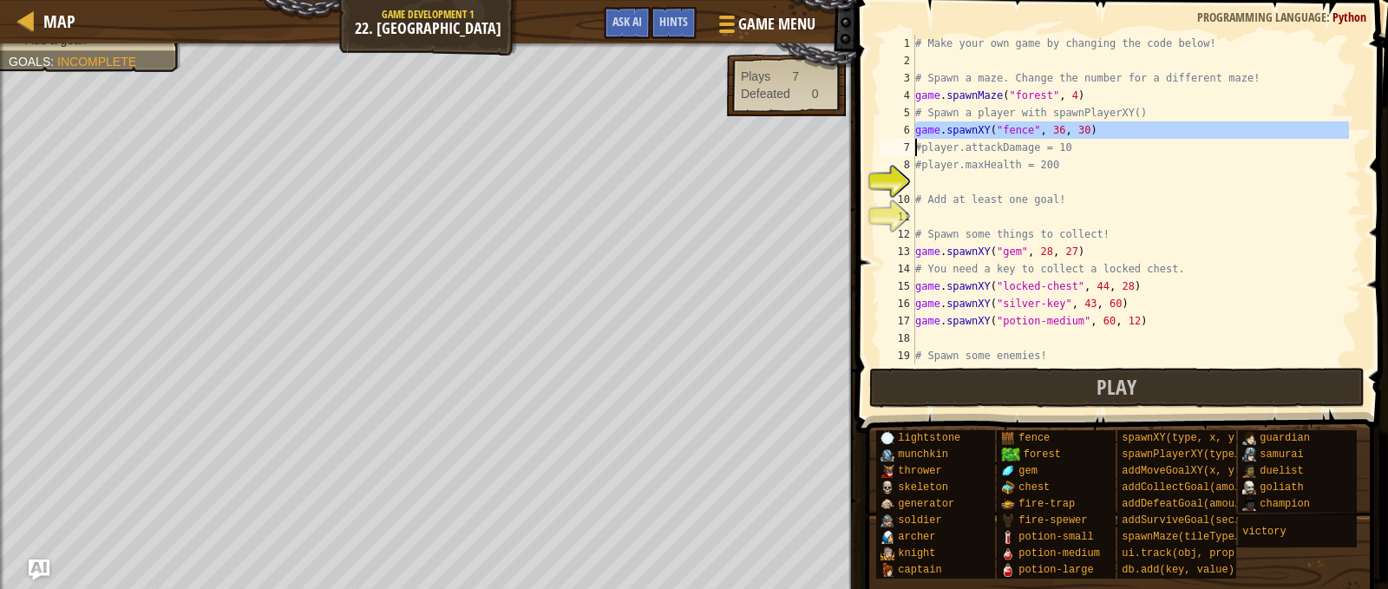
click at [975, 132] on div "# Make your own game by changing the code below! # Spawn a maze. Change the num…" at bounding box center [1130, 217] width 437 height 364
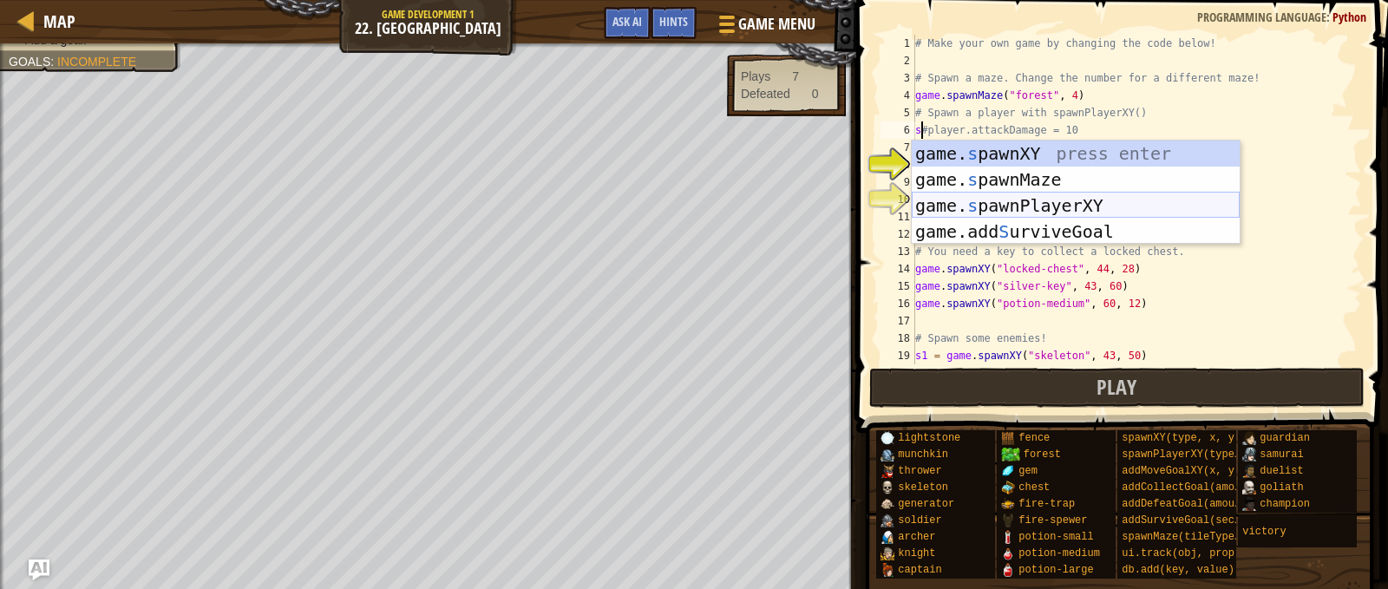
click at [1050, 209] on div "game. s pawnXY press enter game. s pawnMaze press enter game. s pawnPlayerXY pr…" at bounding box center [1076, 219] width 328 height 156
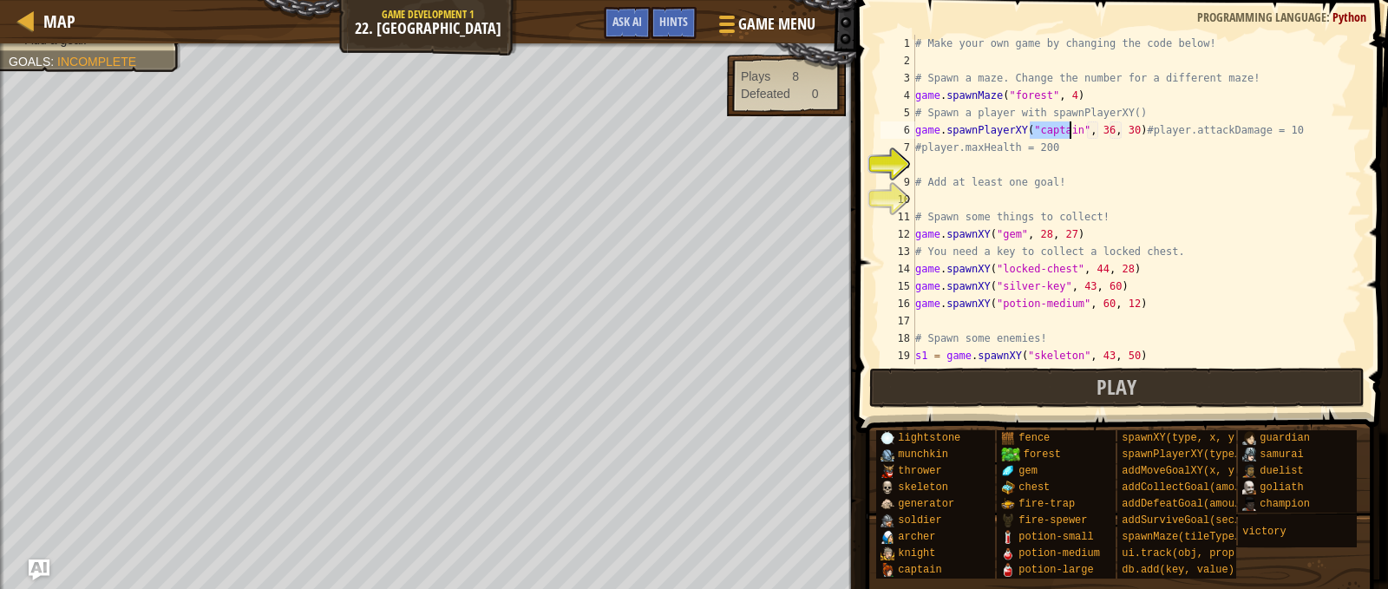
click at [1123, 132] on div "# Make your own game by changing the code below! # Spawn a maze. Change the num…" at bounding box center [1130, 217] width 437 height 364
click at [1129, 133] on div "# Make your own game by changing the code below! # Spawn a maze. Change the num…" at bounding box center [1130, 217] width 437 height 364
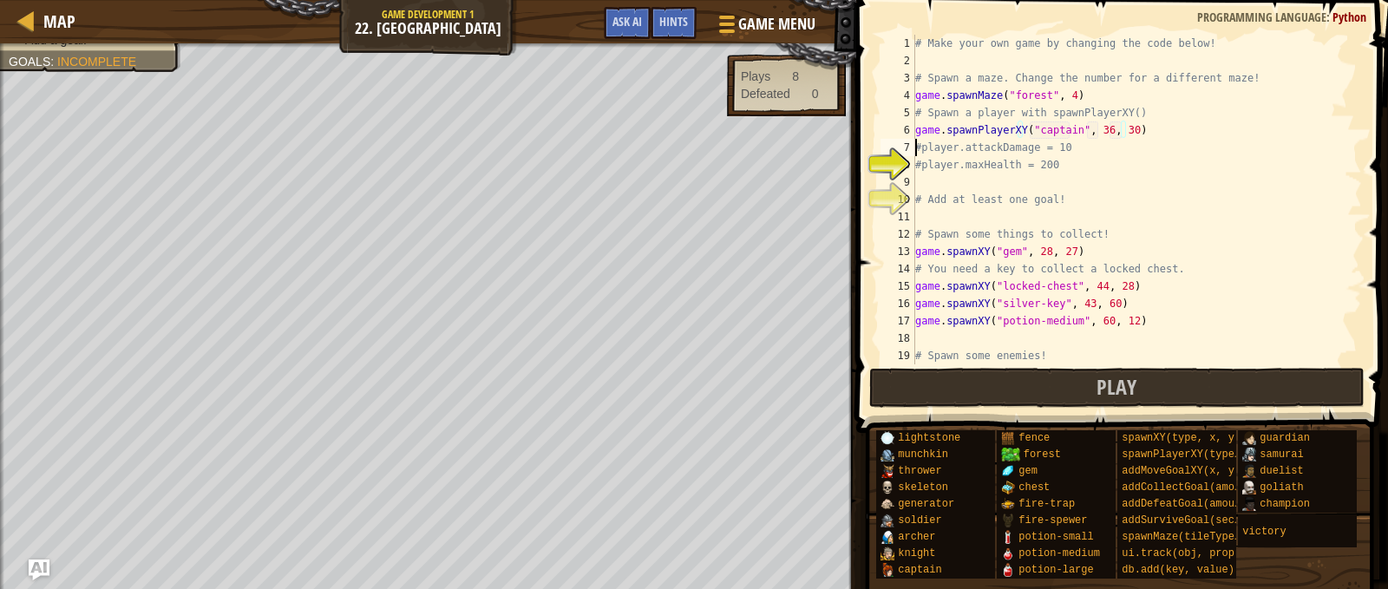
type textarea "#player.attackDamage = 10"
click at [1057, 180] on div "# Make your own game by changing the code below! # Spawn a maze. Change the num…" at bounding box center [1130, 217] width 437 height 364
type textarea "a"
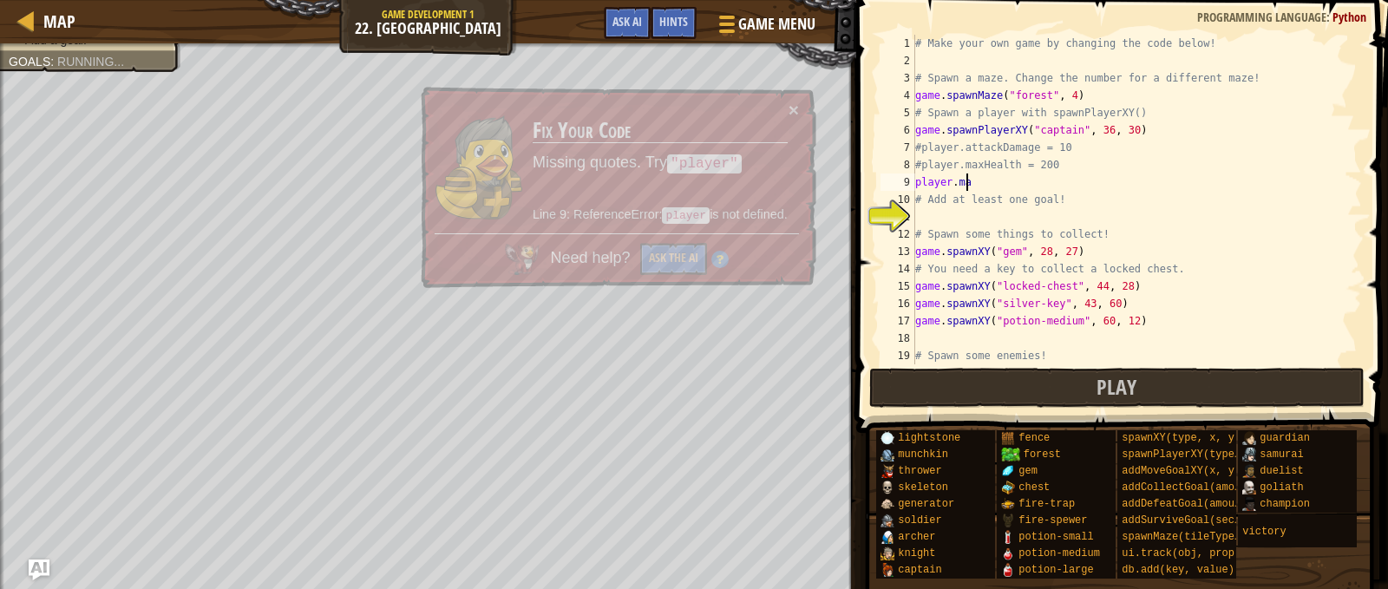
scroll to position [8, 3]
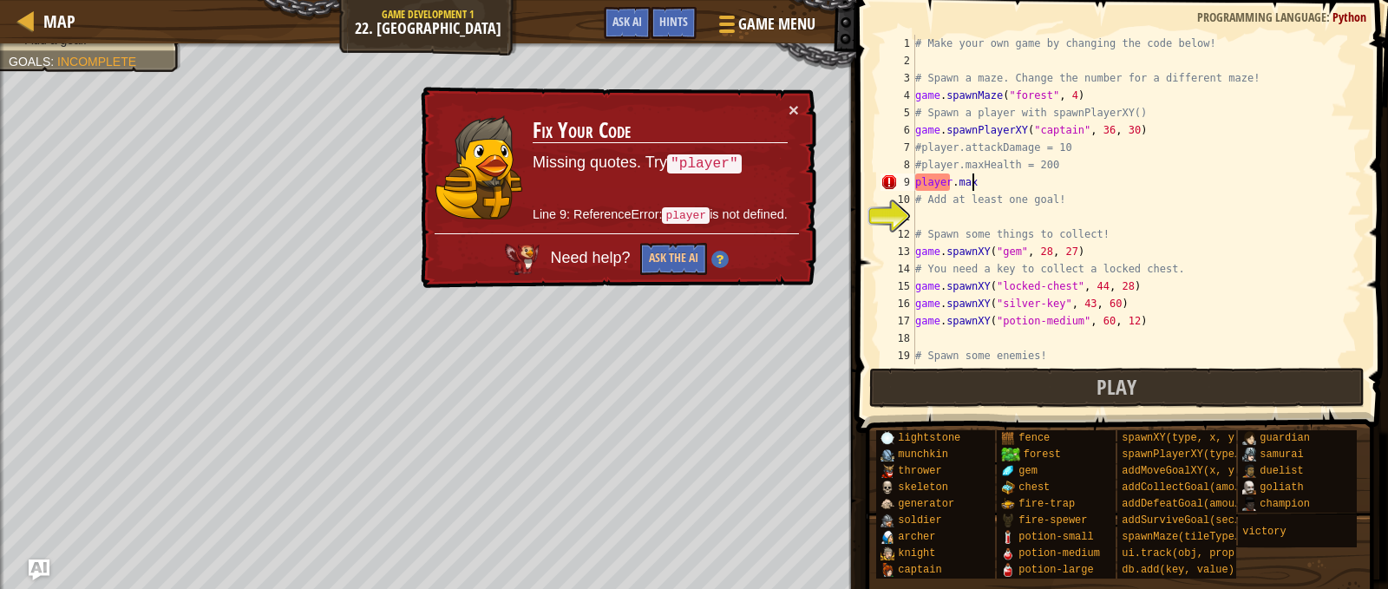
click at [948, 184] on div "# Make your own game by changing the code below! # Spawn a maze. Change the num…" at bounding box center [1130, 217] width 437 height 364
click at [972, 184] on div "# Make your own game by changing the code below! # Spawn a maze. Change the num…" at bounding box center [1130, 217] width 437 height 364
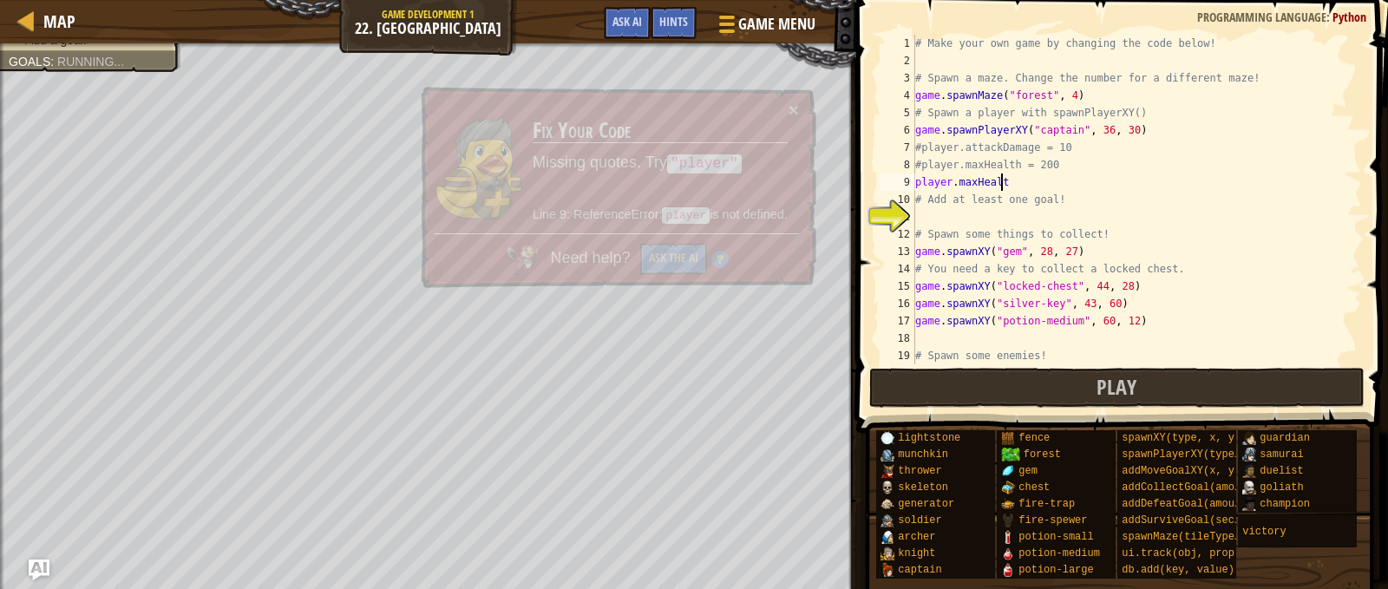
scroll to position [8, 6]
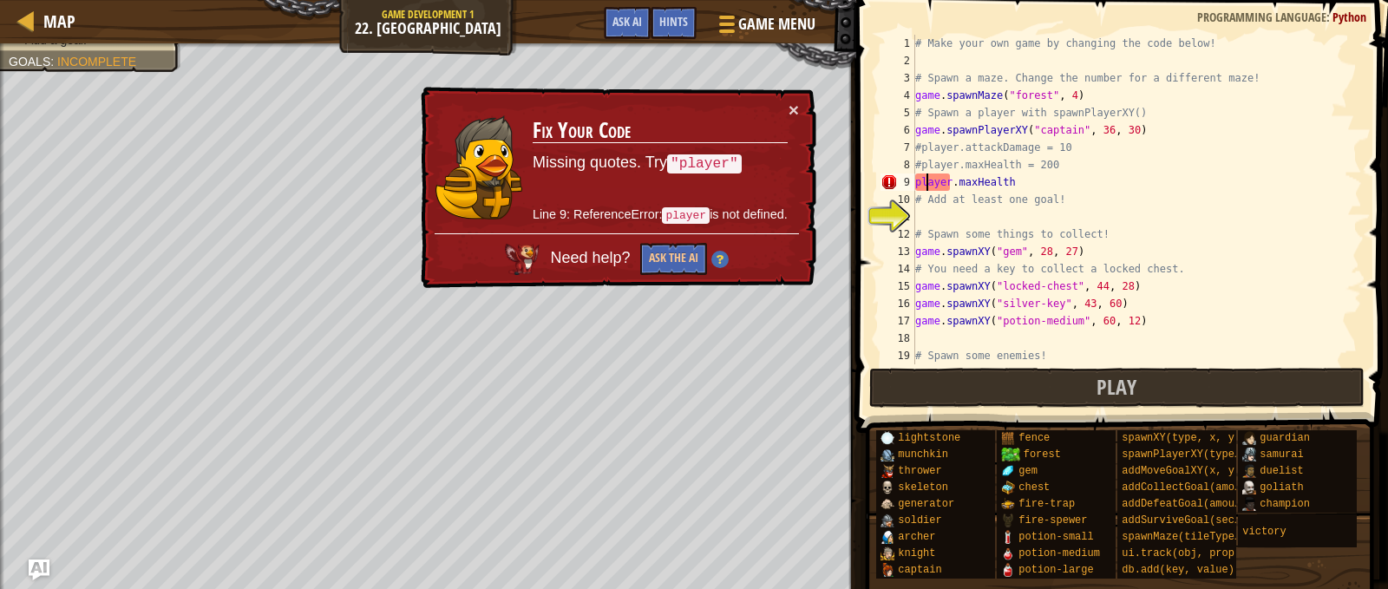
click at [927, 183] on div "# Make your own game by changing the code below! # Spawn a maze. Change the num…" at bounding box center [1130, 217] width 437 height 364
click at [1177, 139] on div "# Make your own game by changing the code below! # Spawn a maze. Change the num…" at bounding box center [1130, 217] width 437 height 364
click at [1167, 129] on div "# Make your own game by changing the code below! # Spawn a maze. Change the num…" at bounding box center [1130, 217] width 437 height 364
click at [923, 183] on div "# Make your own game by changing the code below! # Spawn a maze. Change the num…" at bounding box center [1130, 217] width 437 height 364
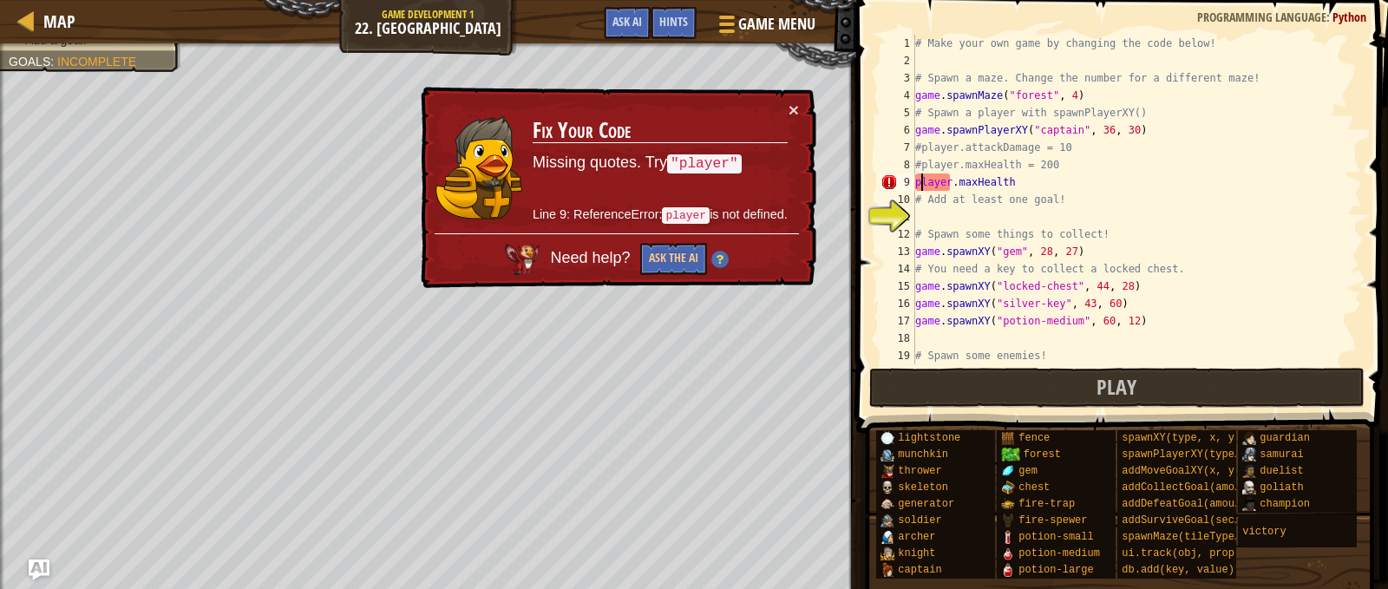
click at [922, 182] on div "# Make your own game by changing the code below! # Spawn a maze. Change the num…" at bounding box center [1130, 217] width 437 height 364
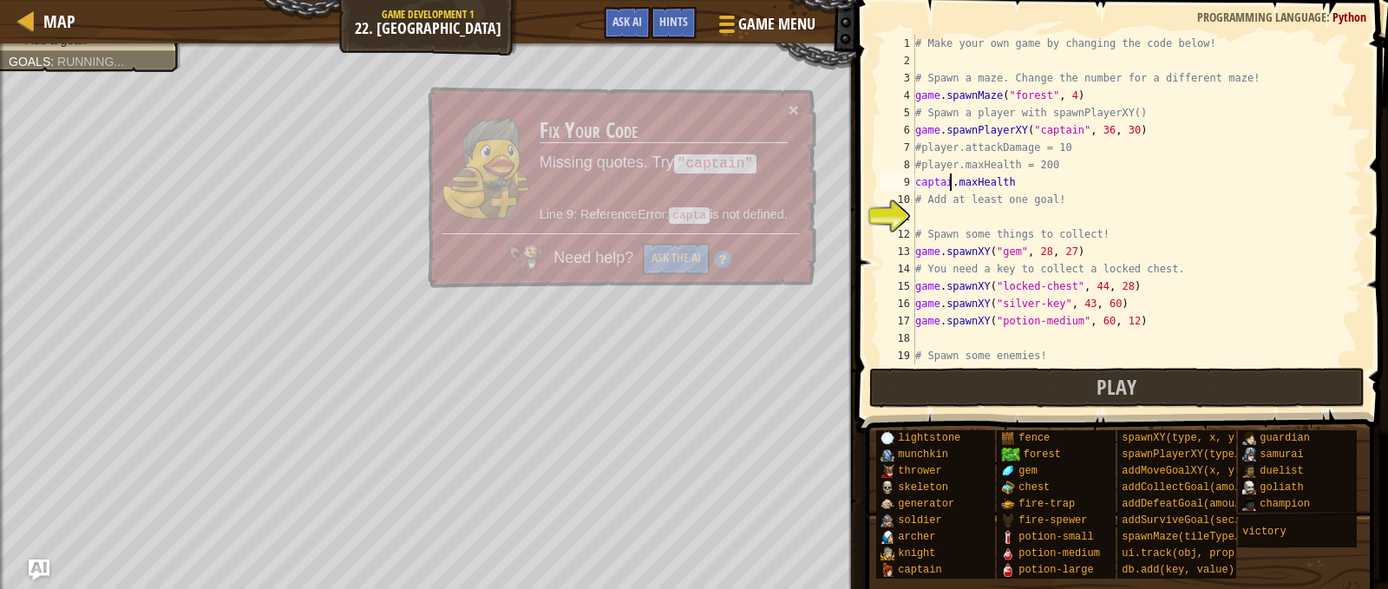
scroll to position [8, 3]
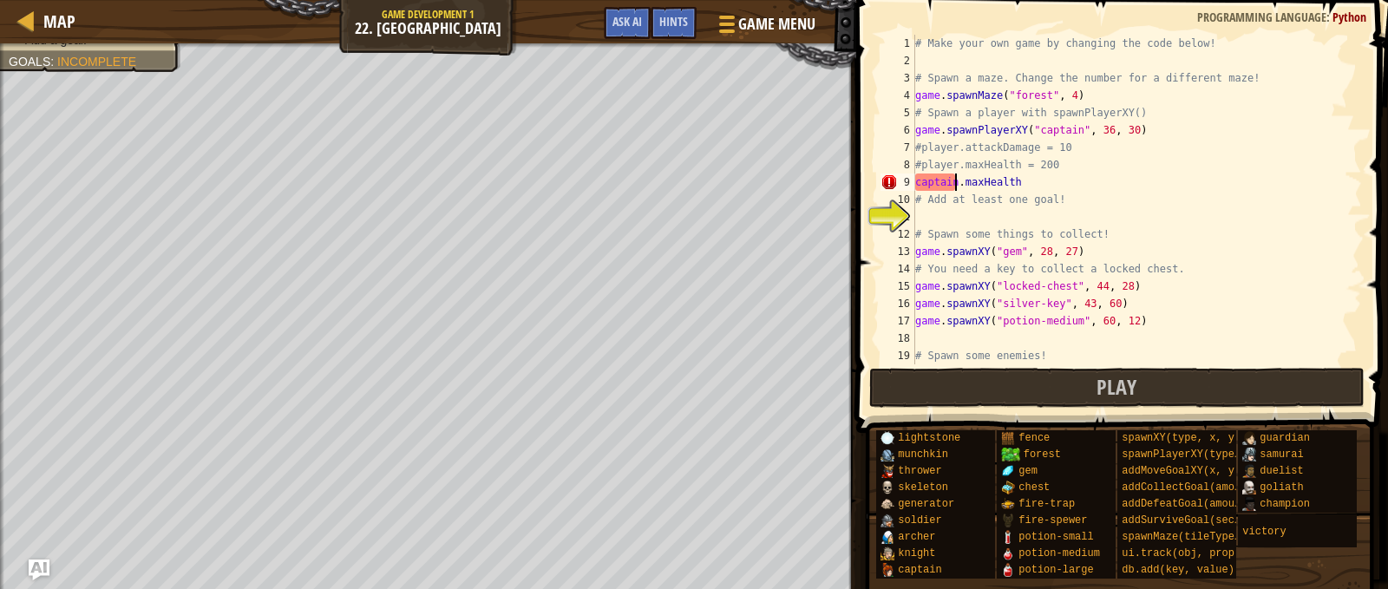
click at [1129, 143] on div "# Make your own game by changing the code below! # Spawn a maze. Change the num…" at bounding box center [1130, 217] width 437 height 364
click at [1173, 120] on div "# Make your own game by changing the code below! # Spawn a maze. Change the num…" at bounding box center [1130, 217] width 437 height 364
click at [1161, 132] on div "# Make your own game by changing the code below! # Spawn a maze. Change the num…" at bounding box center [1130, 217] width 437 height 364
type textarea "game.spawnPlayerXY("captain", 36, 30)"
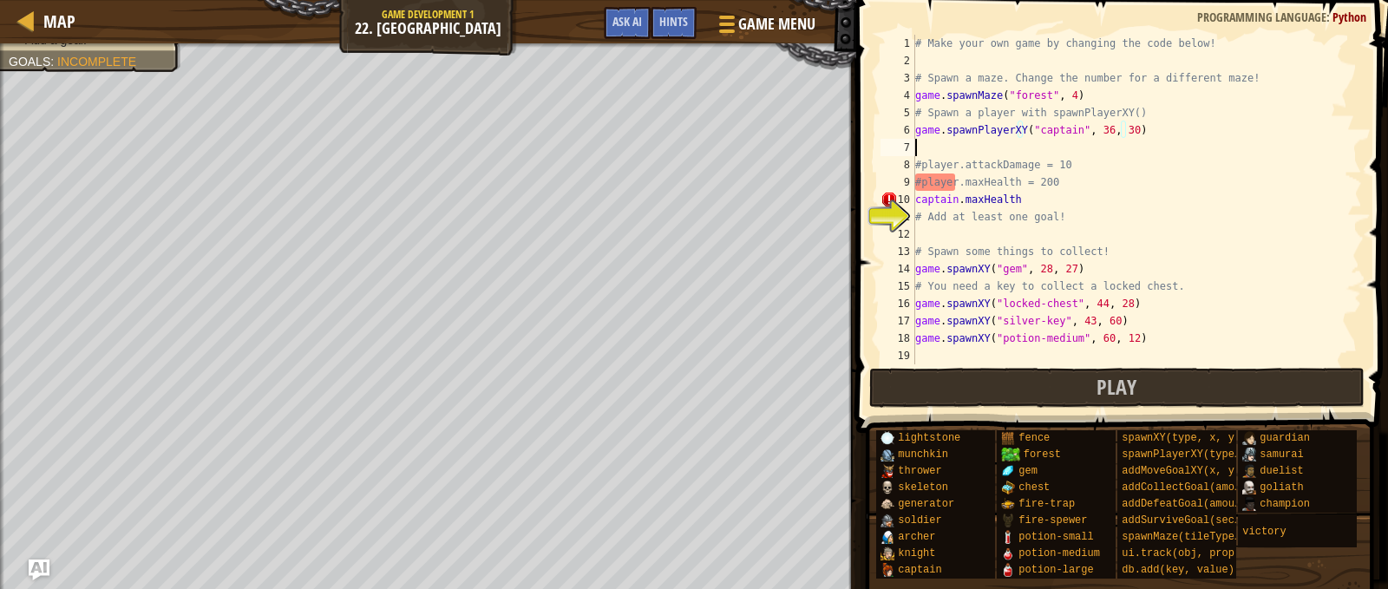
scroll to position [8, 0]
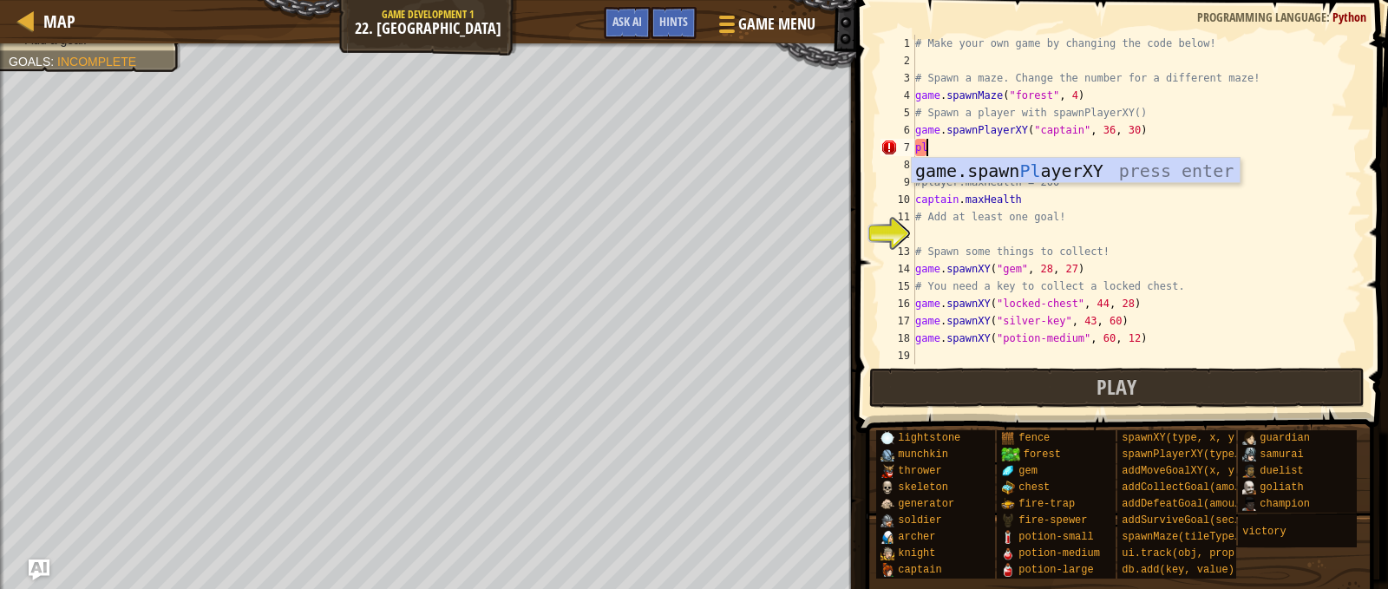
type textarea "p"
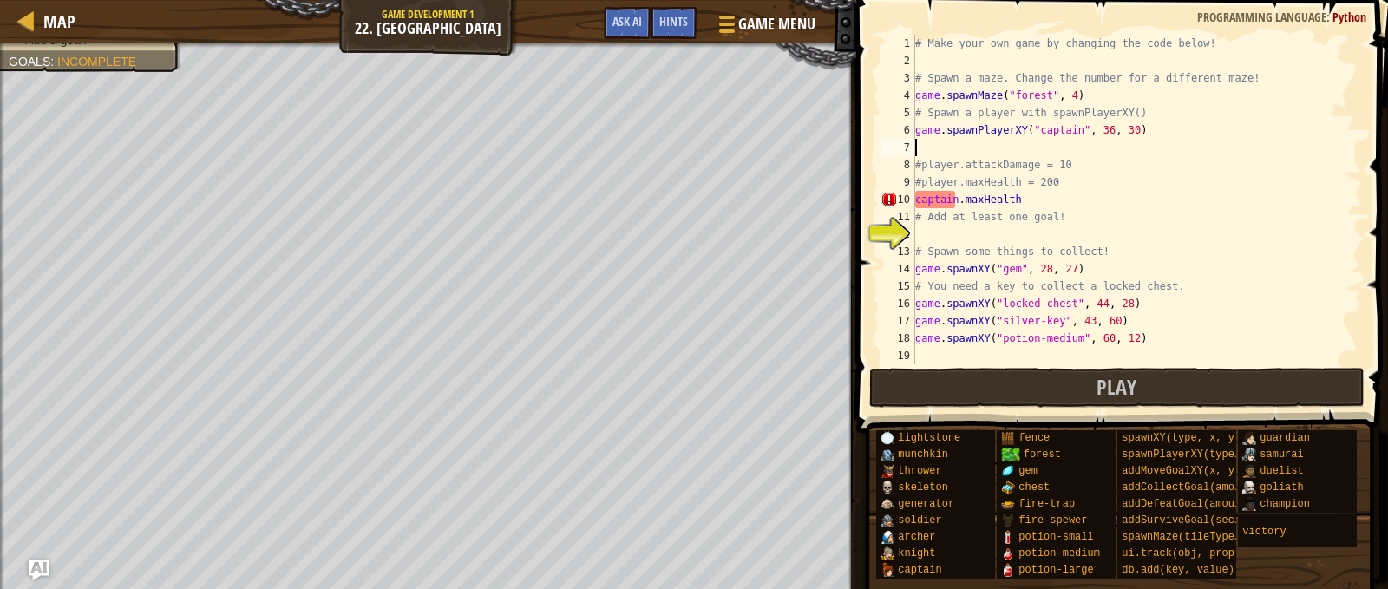
type textarea "p"
click at [915, 132] on div "# Make your own game by changing the code below! # Spawn a maze. Change the num…" at bounding box center [1130, 217] width 437 height 364
drag, startPoint x: 918, startPoint y: 132, endPoint x: 1141, endPoint y: 132, distance: 222.9
click at [1141, 132] on div "# Make your own game by changing the code below! # Spawn a maze. Change the num…" at bounding box center [1130, 217] width 437 height 364
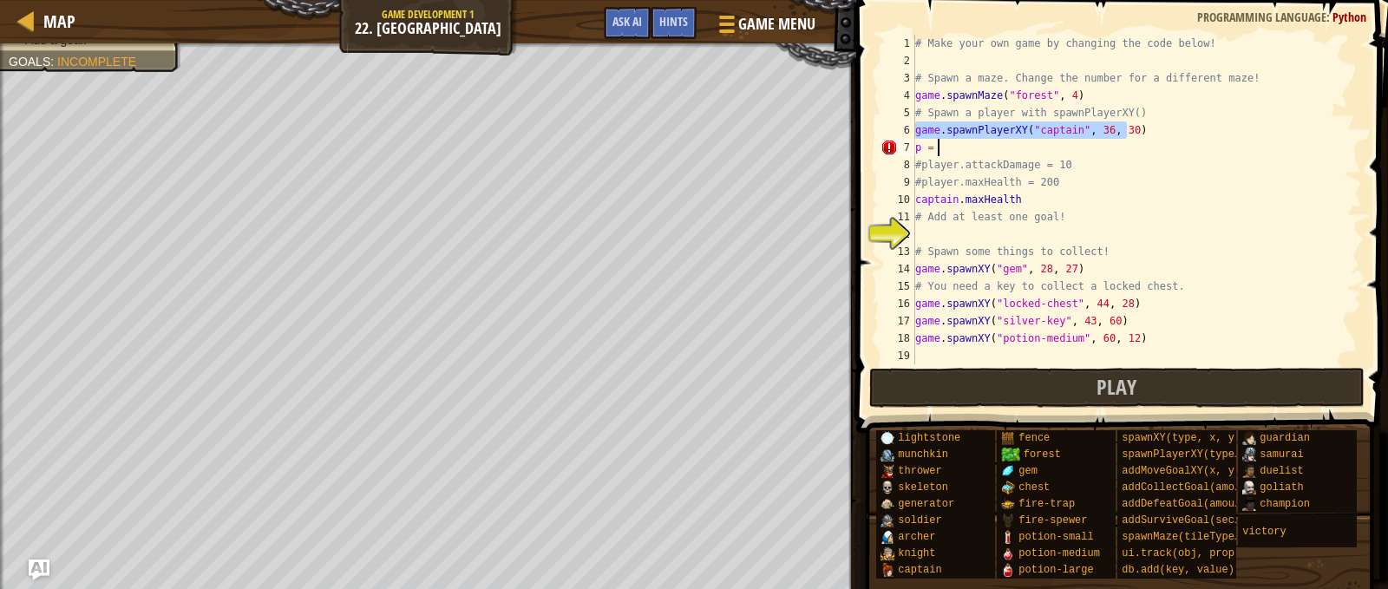
type textarea "p = game.spawnPlayerXY("captain", 36, 30)"
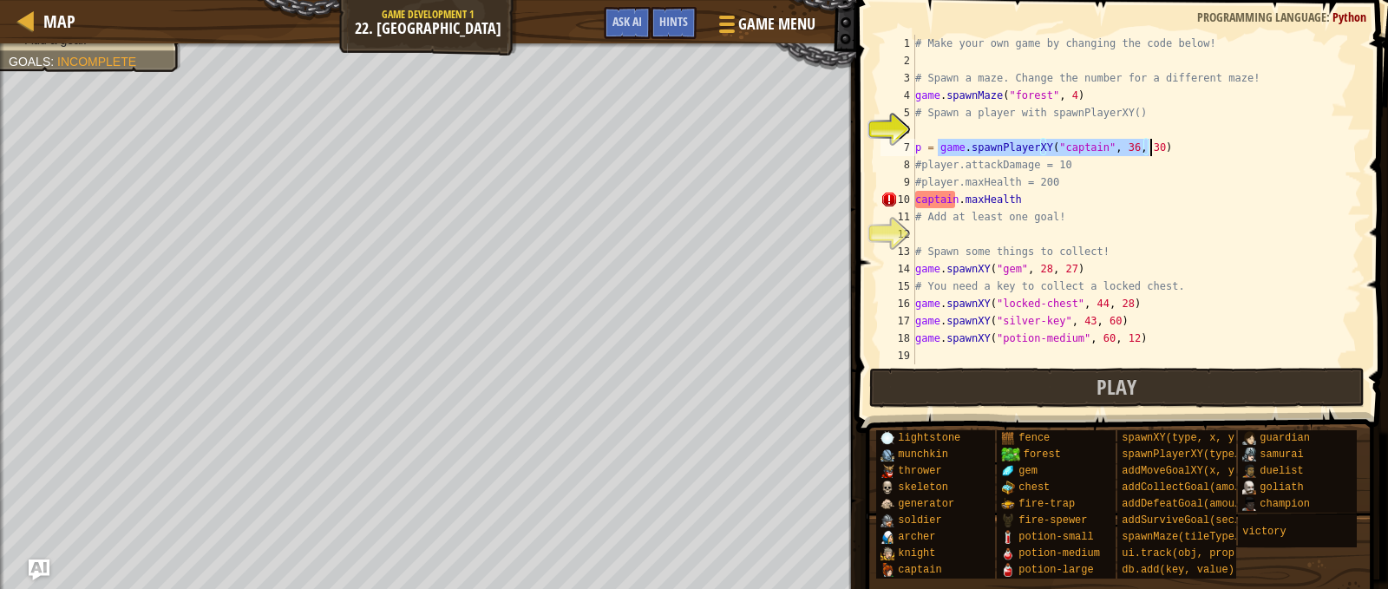
click at [1004, 121] on div "# Make your own game by changing the code below! # Spawn a maze. Change the num…" at bounding box center [1130, 217] width 437 height 364
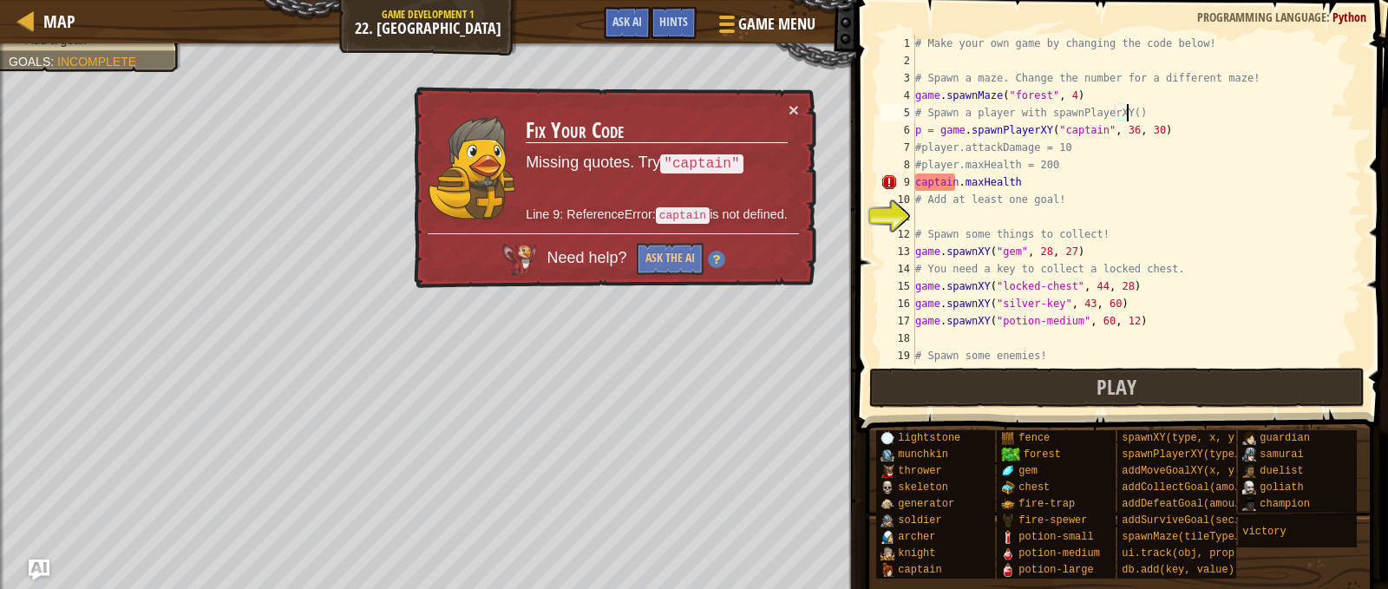
click at [920, 177] on div "# Make your own game by changing the code below! # Spawn a maze. Change the num…" at bounding box center [1130, 217] width 437 height 364
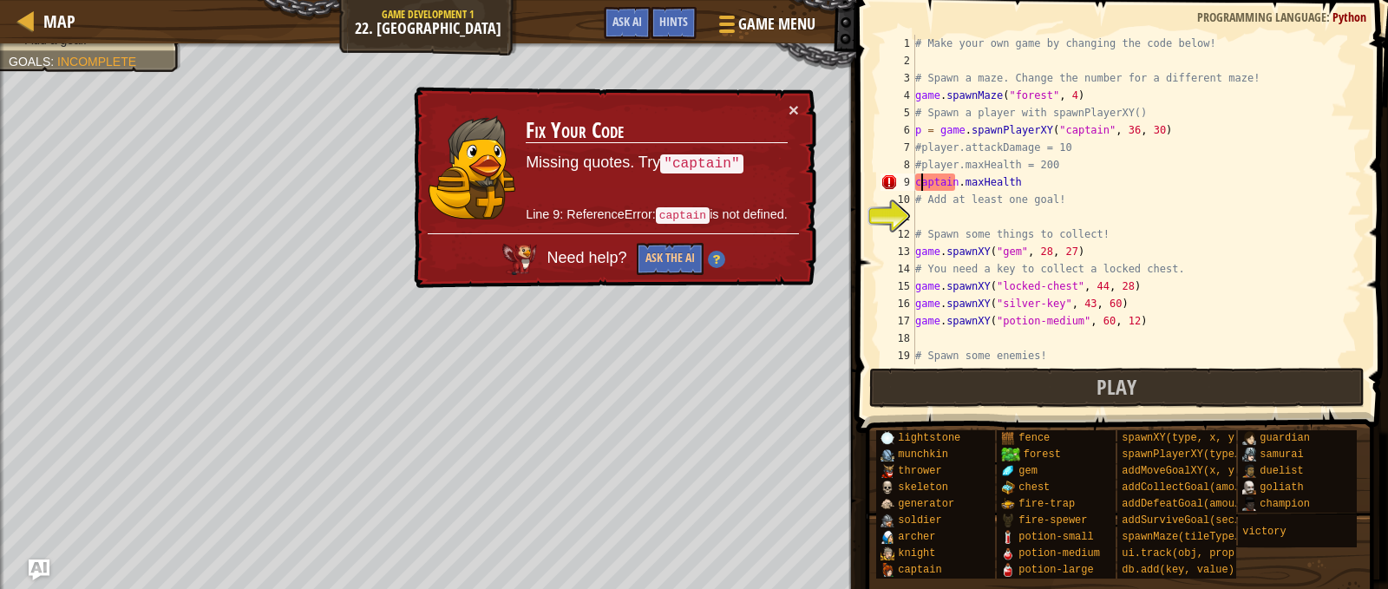
click at [920, 177] on div "# Make your own game by changing the code below! # Spawn a maze. Change the num…" at bounding box center [1130, 217] width 437 height 364
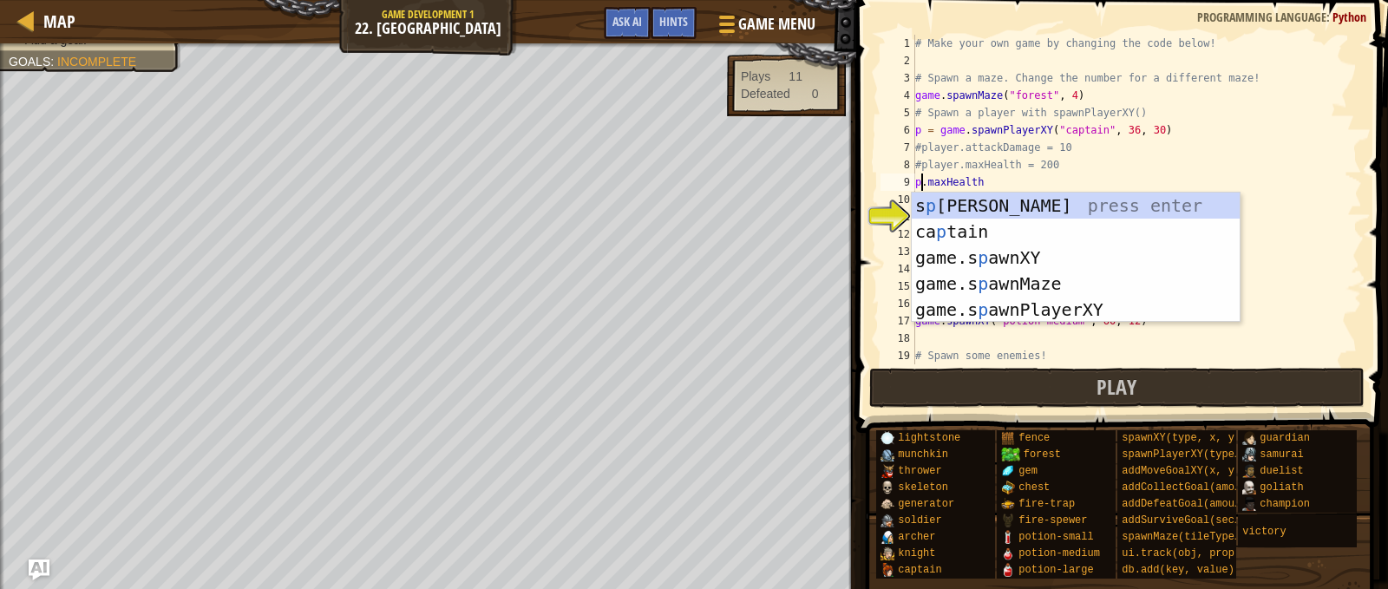
click at [1161, 185] on div "# Make your own game by changing the code below! # Spawn a maze. Change the num…" at bounding box center [1130, 217] width 437 height 364
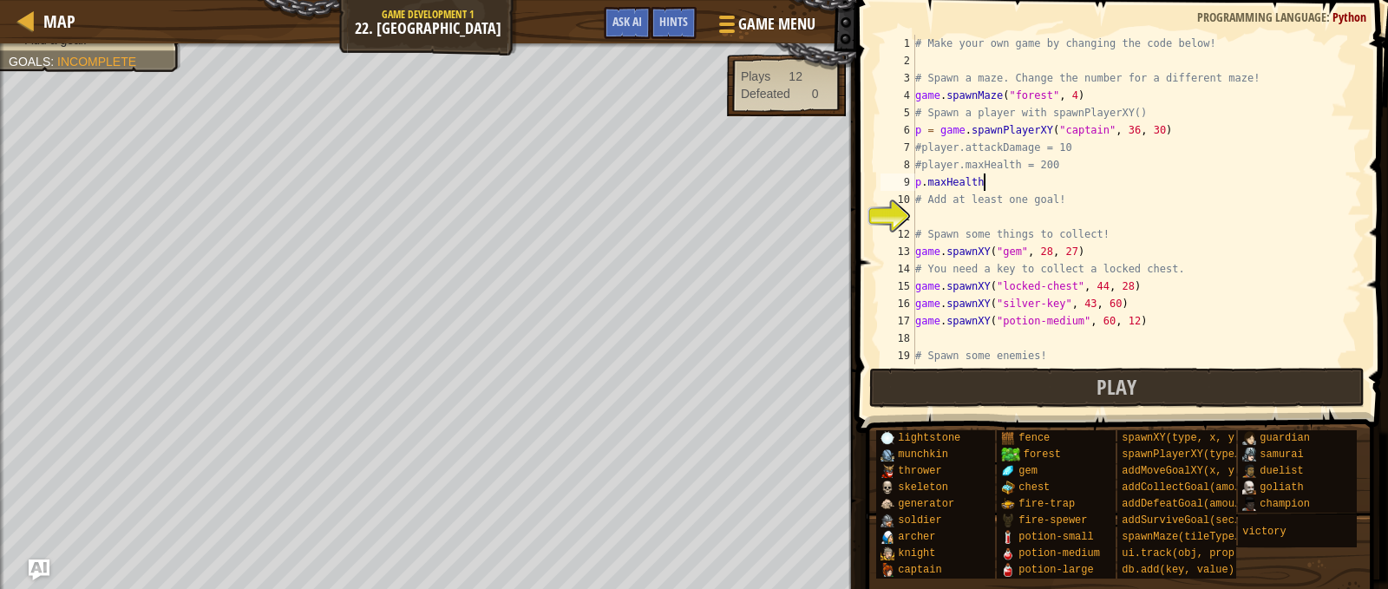
scroll to position [8, 5]
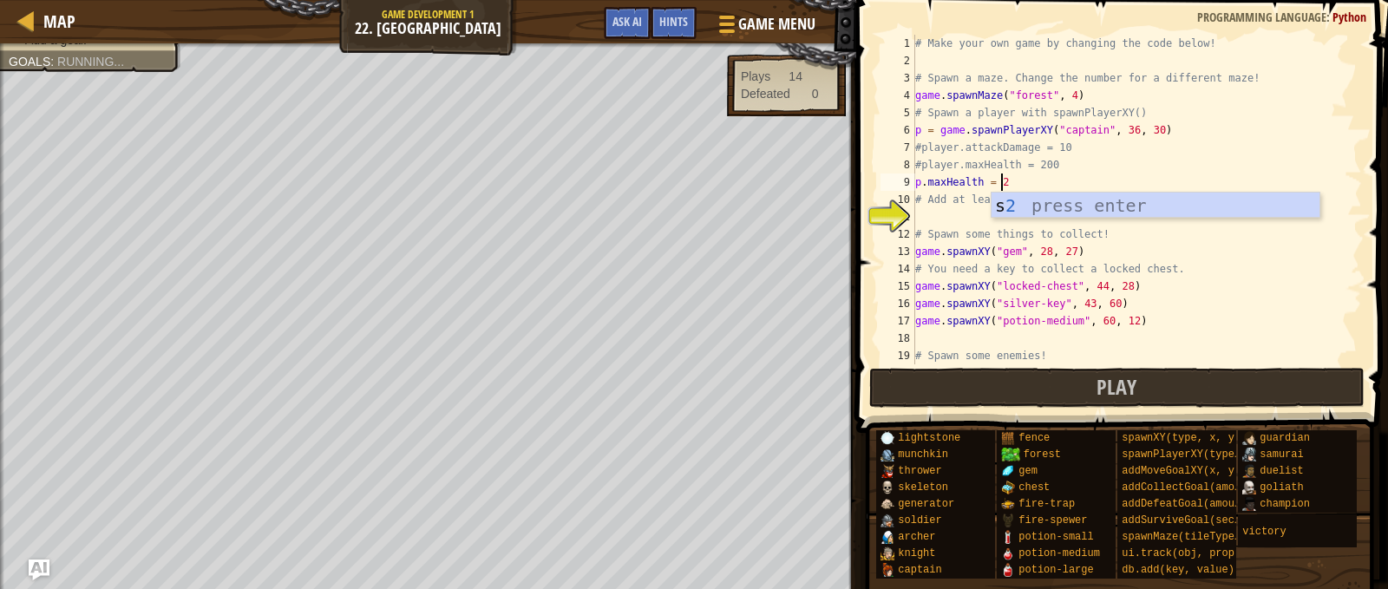
type textarea "p.maxHealth = 200"
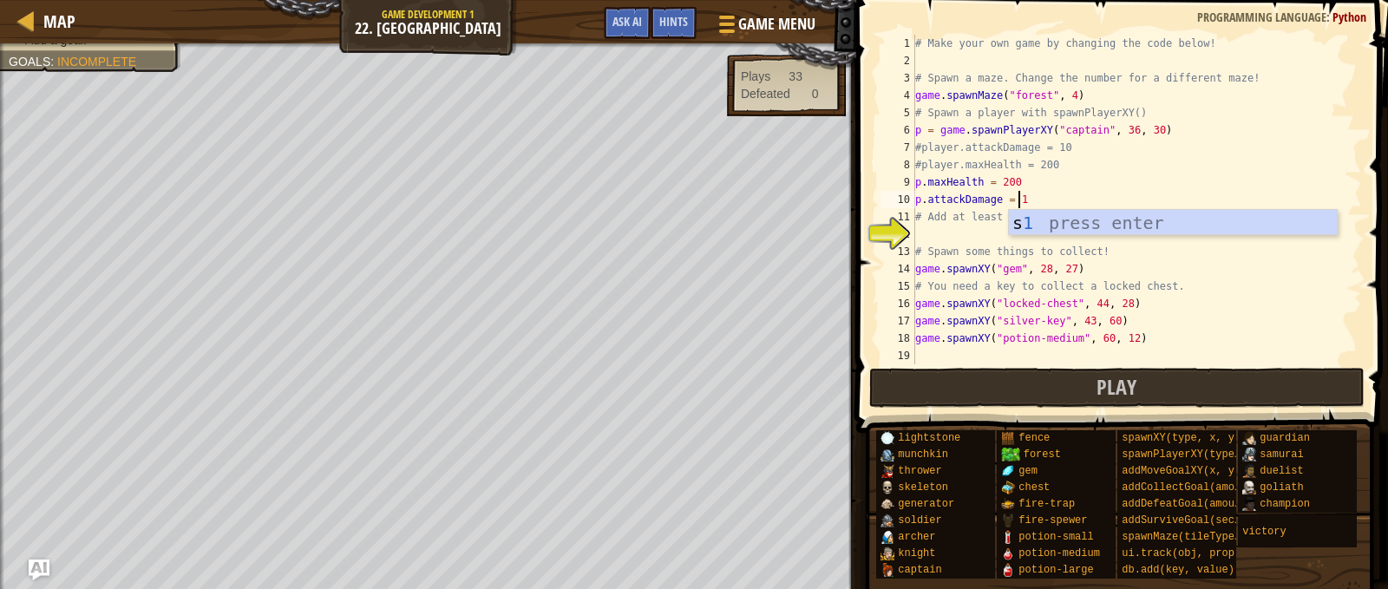
type textarea "p.attackDamage = 10"
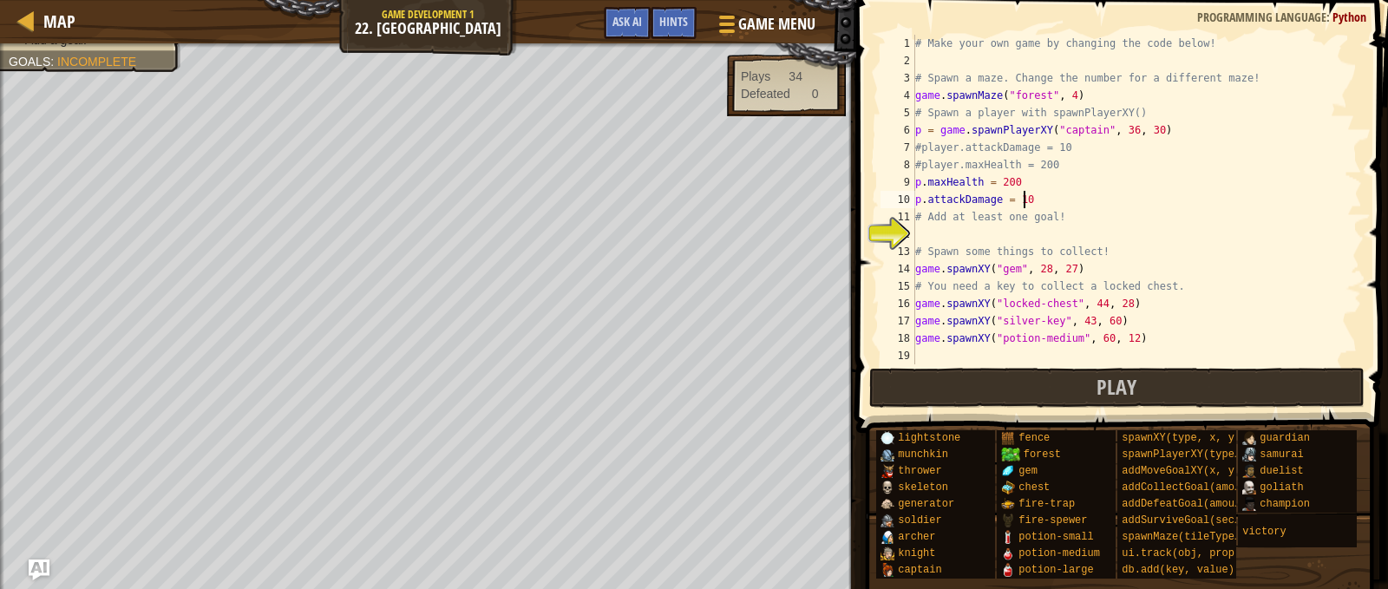
click at [1041, 230] on div "# Make your own game by changing the code below! # Spawn a maze. Change the num…" at bounding box center [1130, 217] width 437 height 364
type textarea "cc"
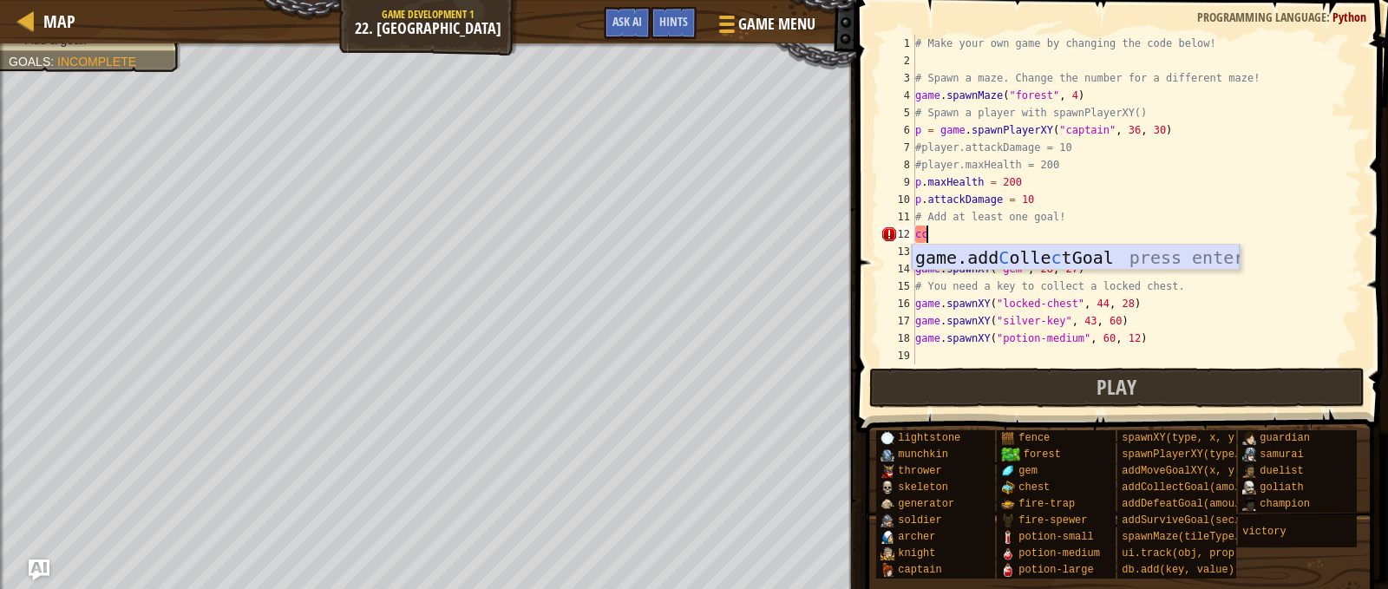
click at [1029, 257] on div "game.add C olle c tGoal press enter" at bounding box center [1076, 284] width 328 height 78
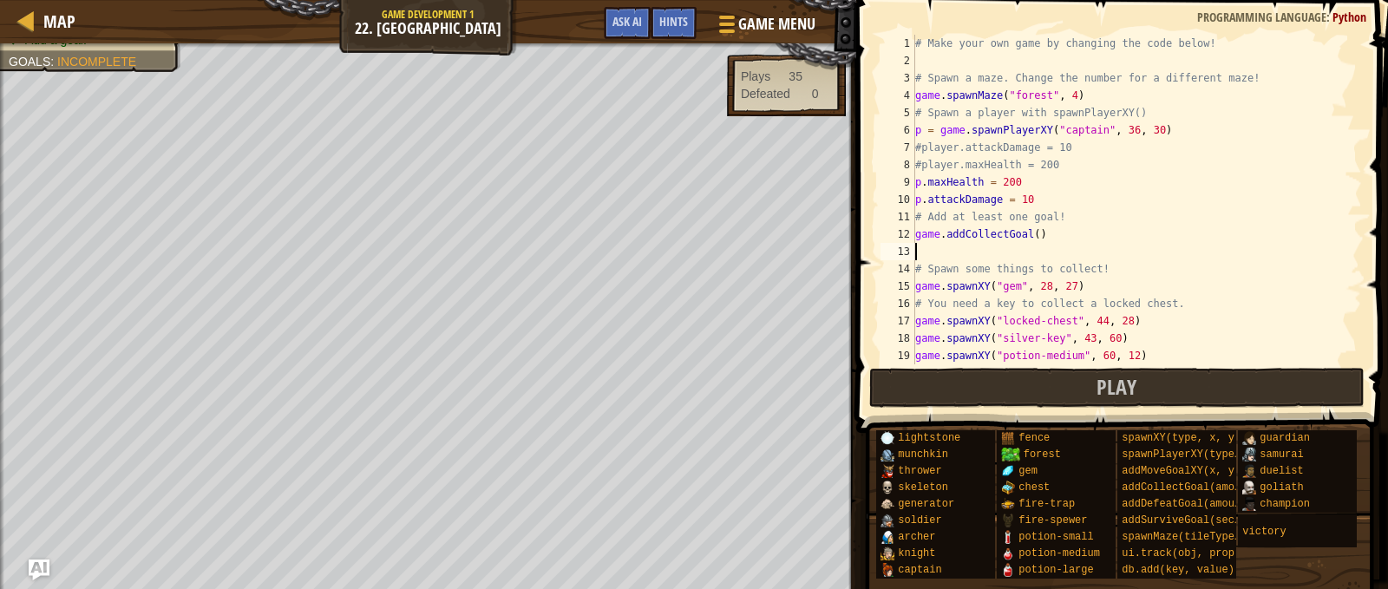
click at [1032, 235] on div "# Make your own game by changing the code below! # Spawn a maze. Change the num…" at bounding box center [1130, 217] width 437 height 364
type textarea "game.addCollectGoal(1)"
click at [957, 248] on div "# Make your own game by changing the code below! # Spawn a maze. Change the num…" at bounding box center [1130, 217] width 437 height 364
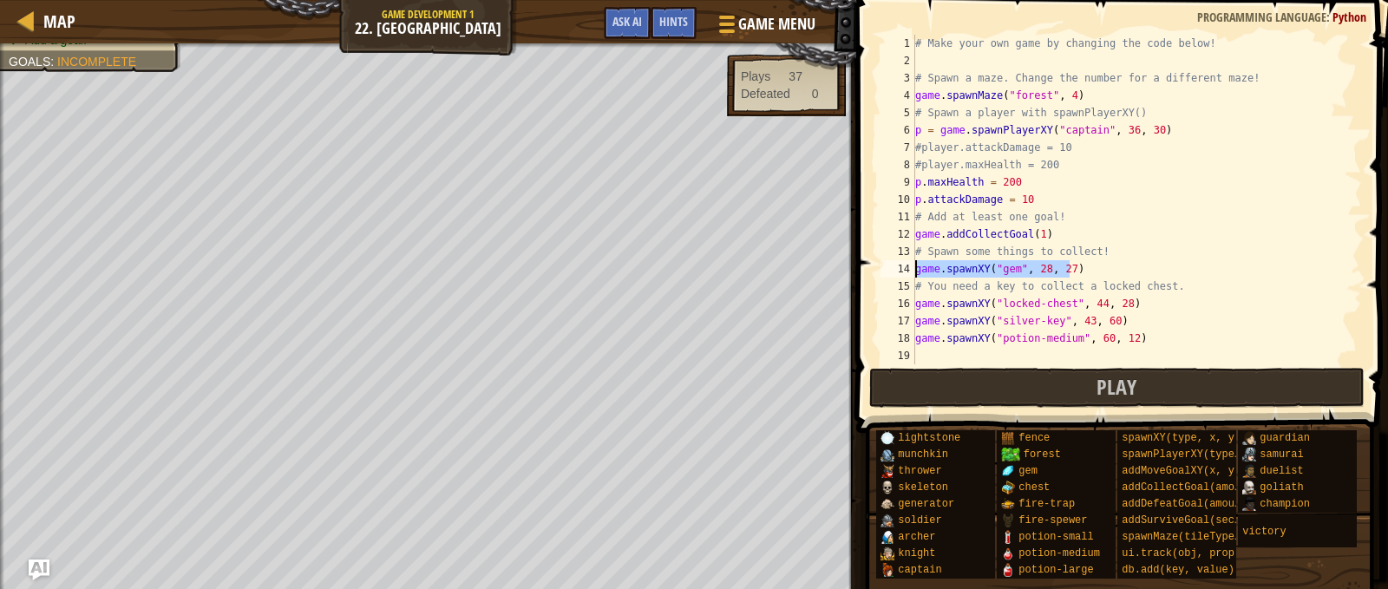
drag, startPoint x: 1068, startPoint y: 271, endPoint x: 959, endPoint y: 265, distance: 109.5
click at [908, 260] on div "game.addCollectGoal(1) 1 2 3 4 5 6 7 8 9 10 11 12 13 14 15 16 17 18 19 20 # Mak…" at bounding box center [1119, 200] width 485 height 330
click at [1185, 329] on div "# Make your own game by changing the code below! # Spawn a maze. Change the num…" at bounding box center [1130, 217] width 437 height 364
click at [1185, 342] on div "# Make your own game by changing the code below! # Spawn a maze. Change the num…" at bounding box center [1130, 217] width 437 height 364
type textarea "game.spawnXY("potion-medium", 60, 12)"
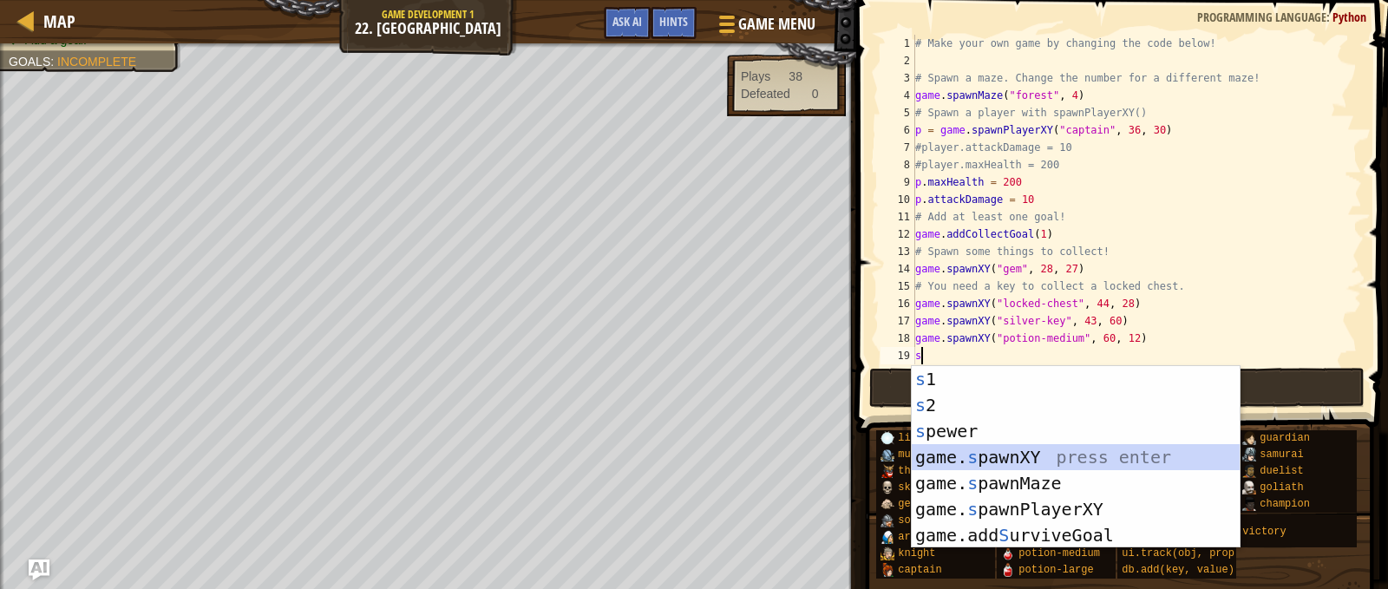
click at [1044, 459] on div "s 1 press enter s 2 press enter s pewer press enter game. s pawnXY press enter …" at bounding box center [1076, 483] width 328 height 234
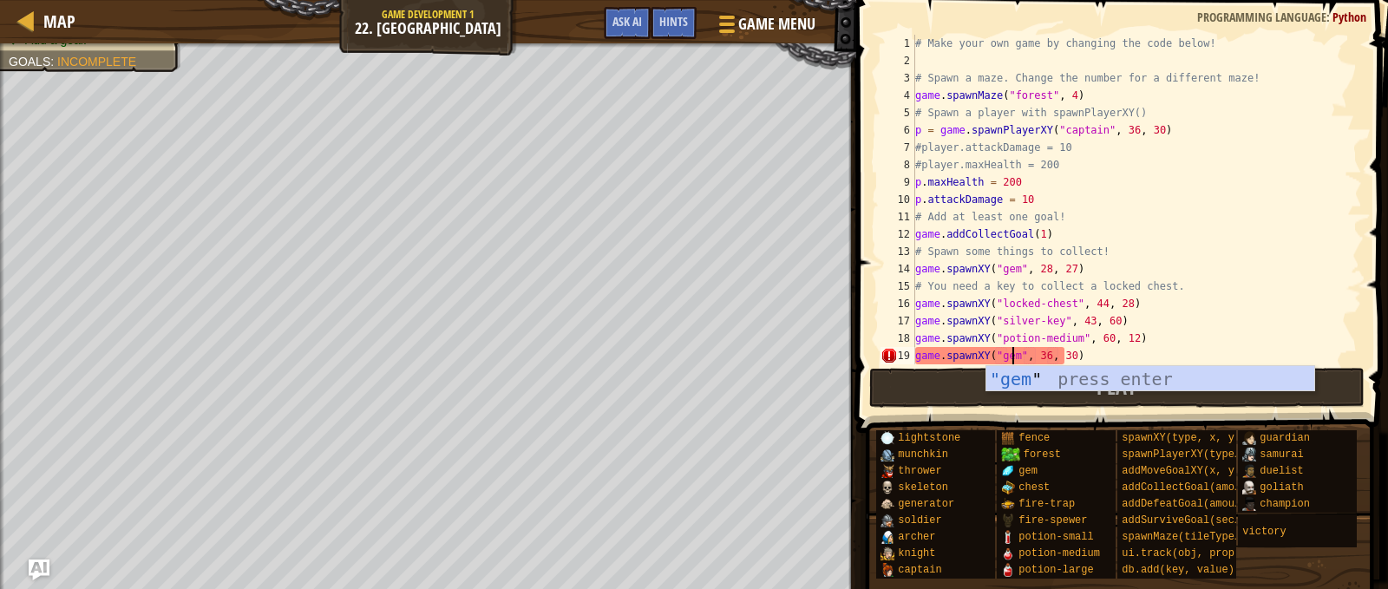
scroll to position [8, 8]
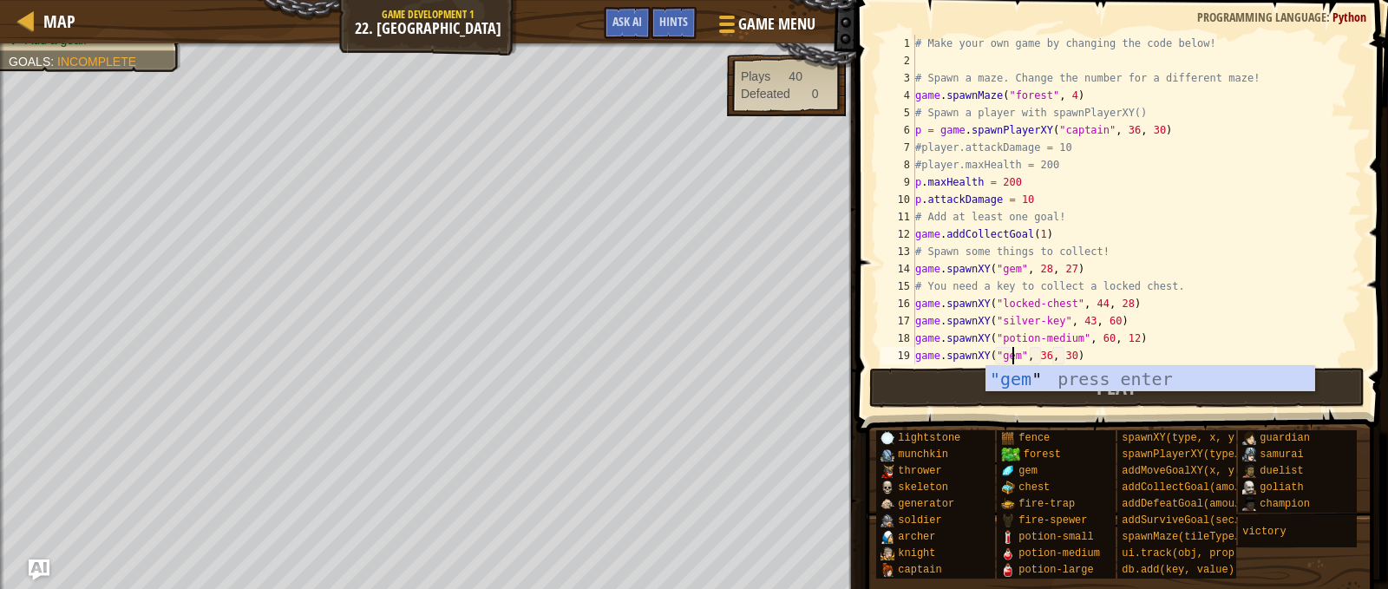
click at [1297, 251] on div "# Make your own game by changing the code below! # Spawn a maze. Change the num…" at bounding box center [1130, 217] width 437 height 364
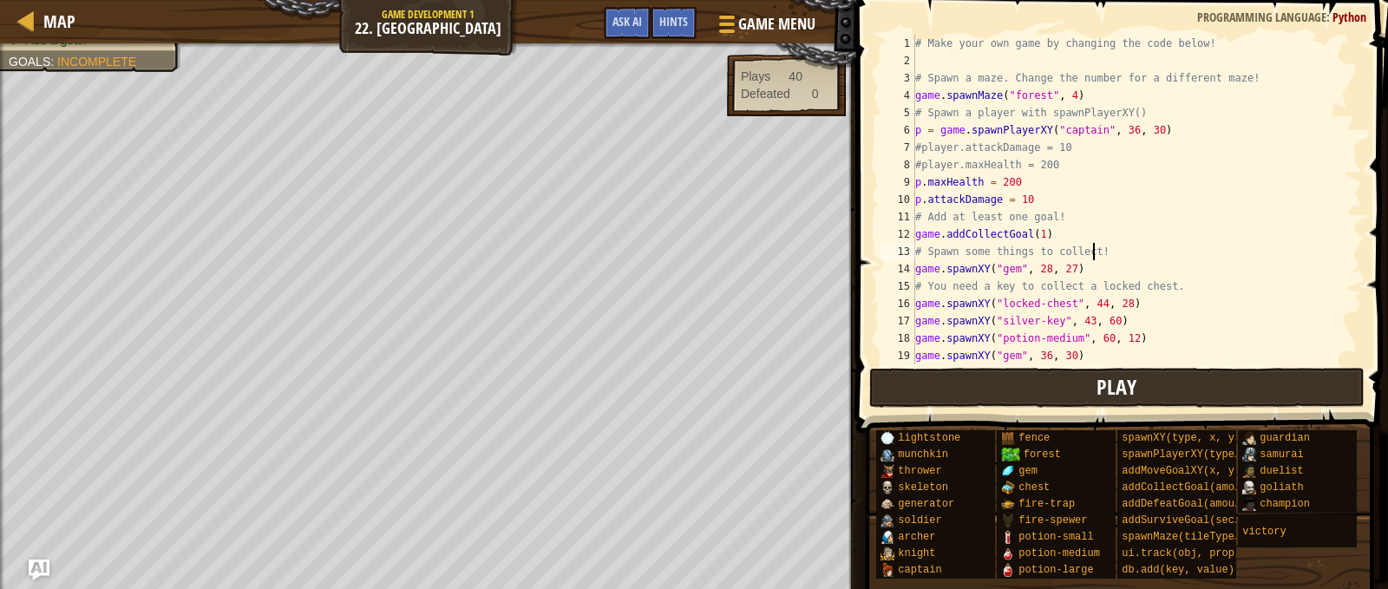
type textarea "# Spawn some things to collect!"
click at [1155, 391] on button "Play" at bounding box center [1117, 388] width 496 height 40
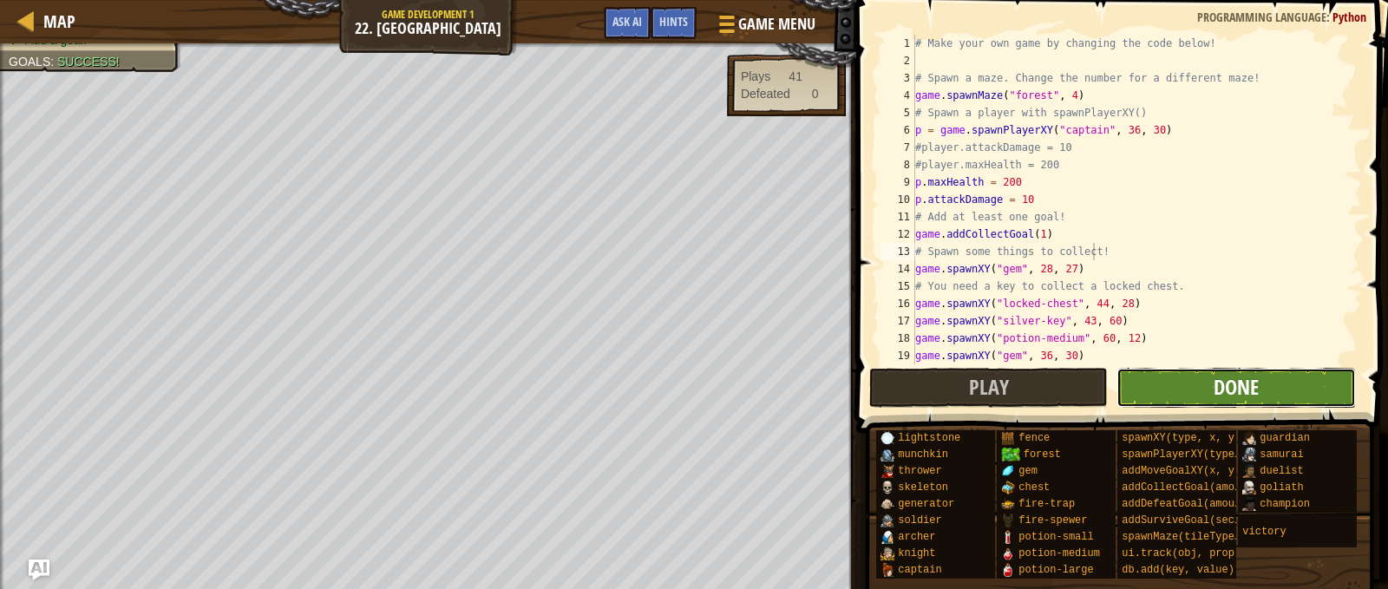
click at [1241, 389] on span "Done" at bounding box center [1236, 387] width 45 height 28
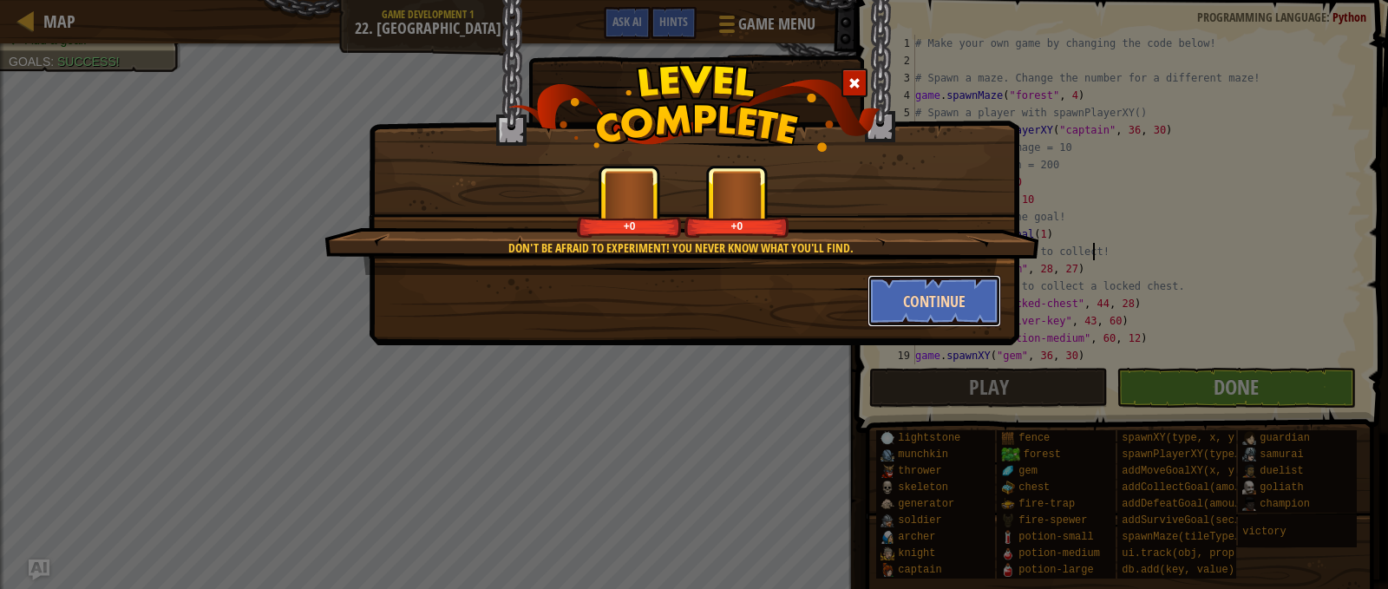
click at [925, 300] on button "Continue" at bounding box center [934, 301] width 134 height 52
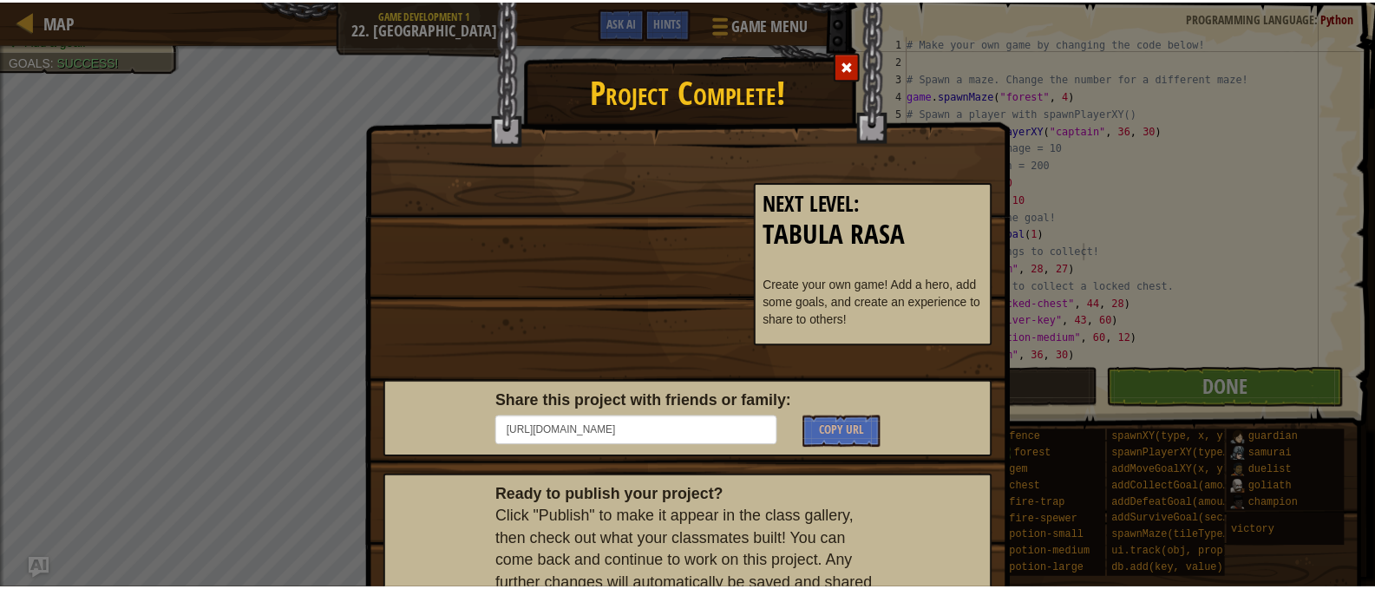
scroll to position [154, 0]
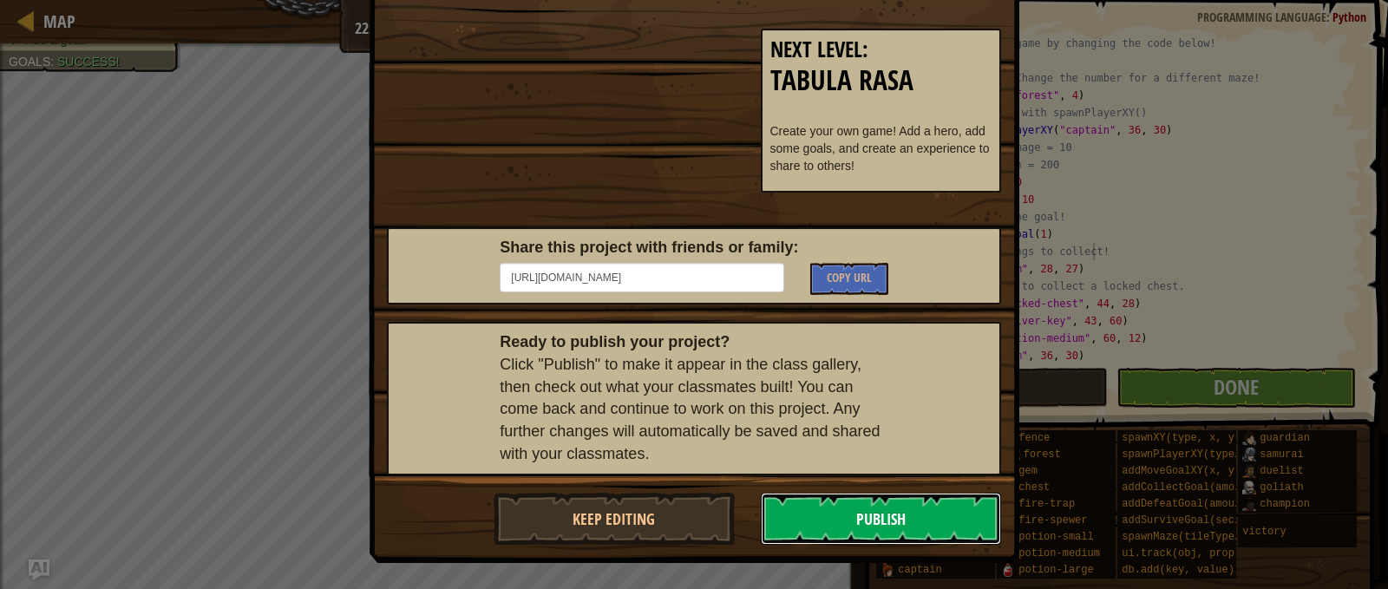
click at [853, 527] on button "Publish" at bounding box center [881, 519] width 241 height 52
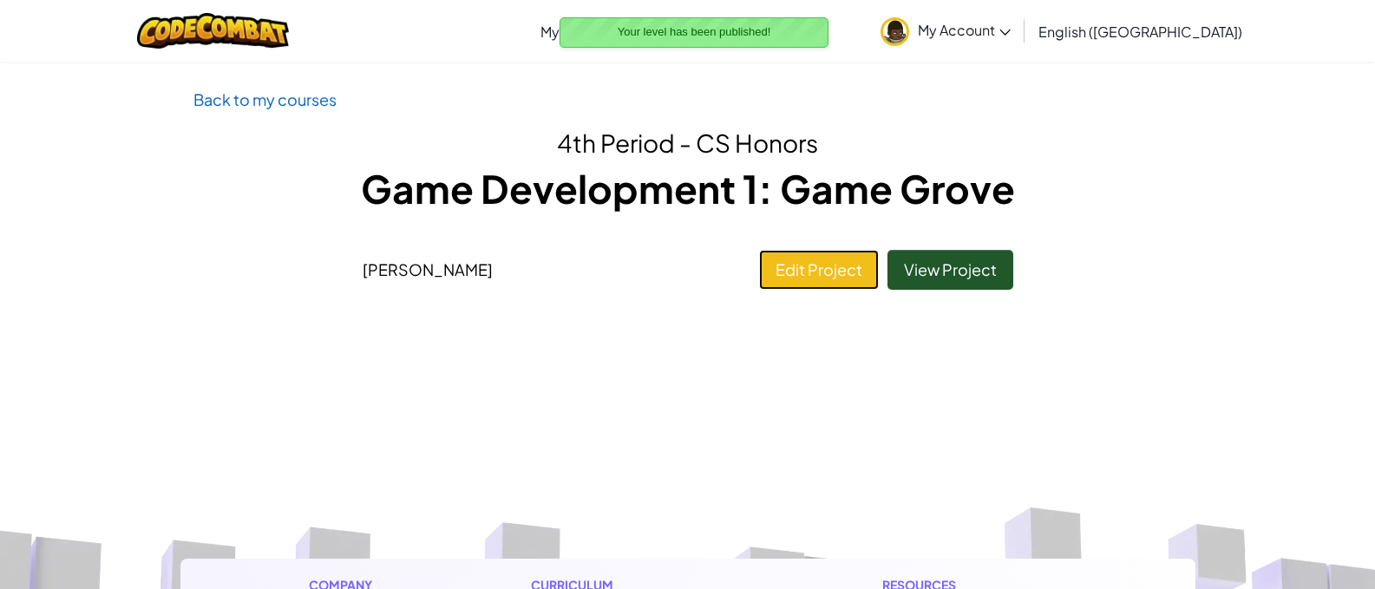
click at [815, 268] on link "Edit Project" at bounding box center [819, 270] width 120 height 40
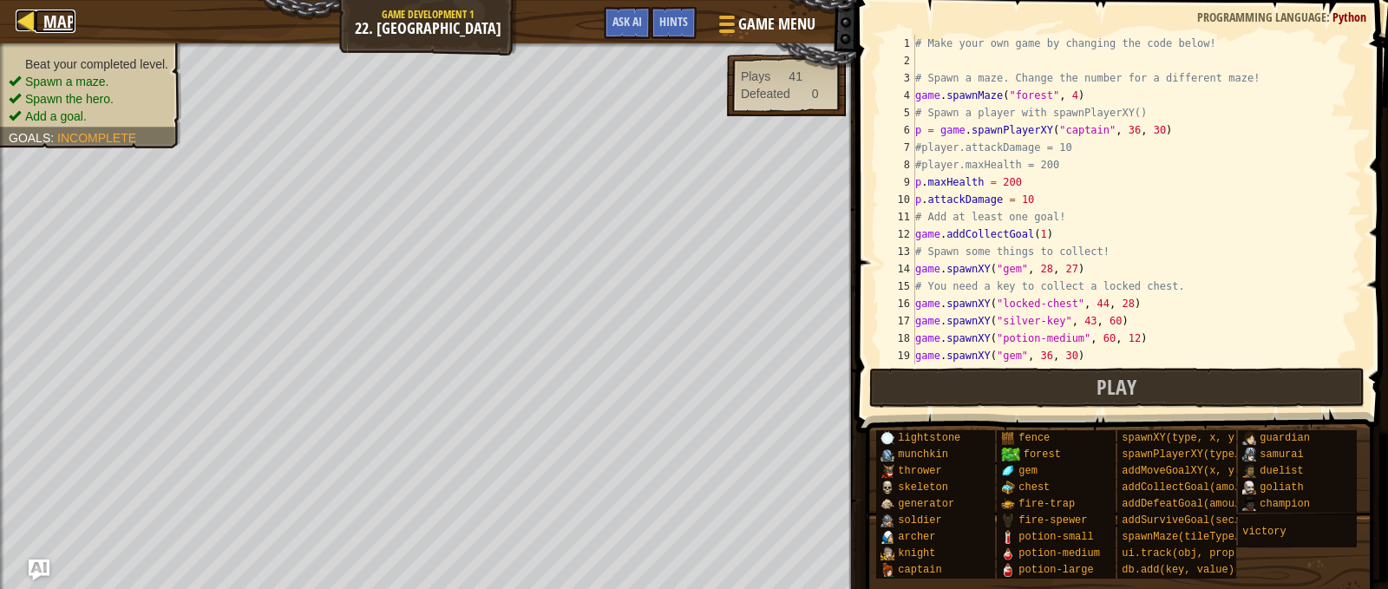
click at [41, 29] on link "Map" at bounding box center [55, 21] width 41 height 23
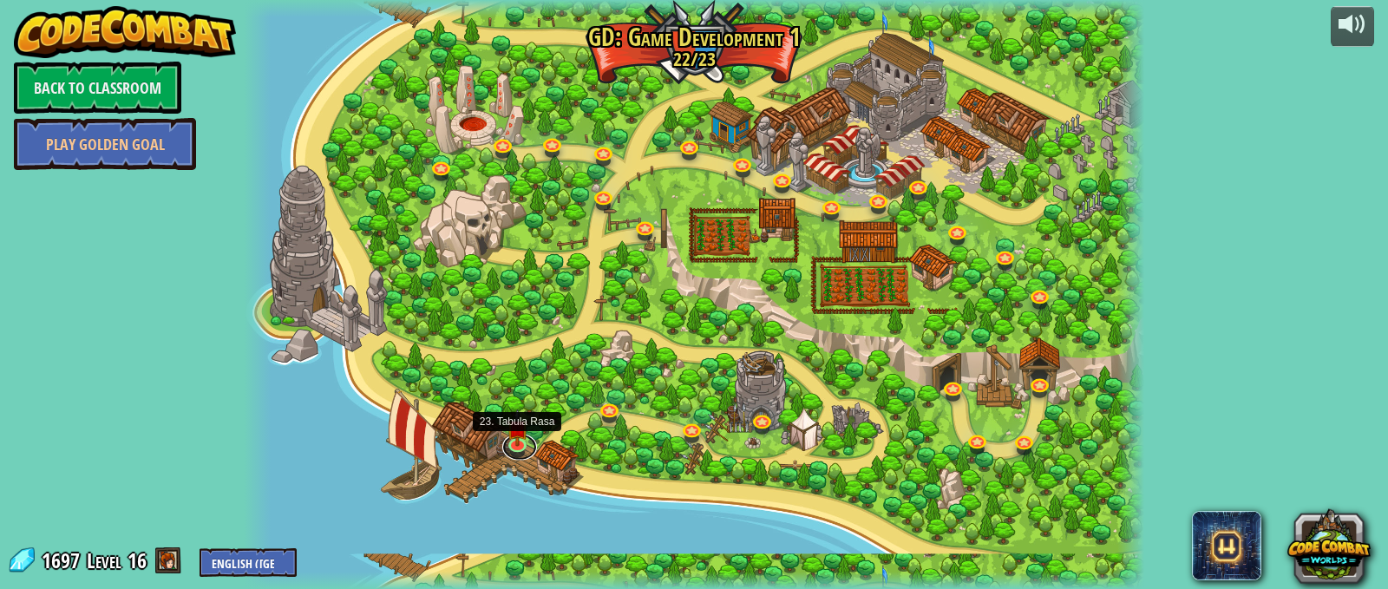
click at [514, 448] on link at bounding box center [519, 447] width 35 height 26
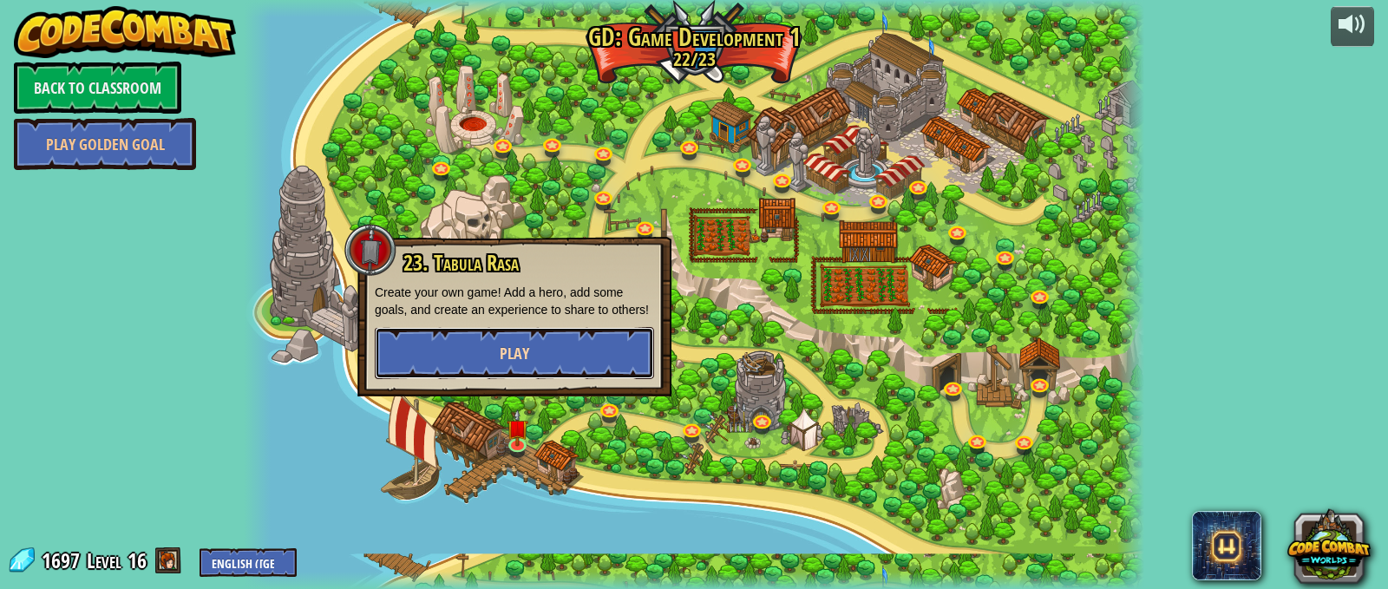
click at [559, 358] on button "Play" at bounding box center [514, 353] width 279 height 52
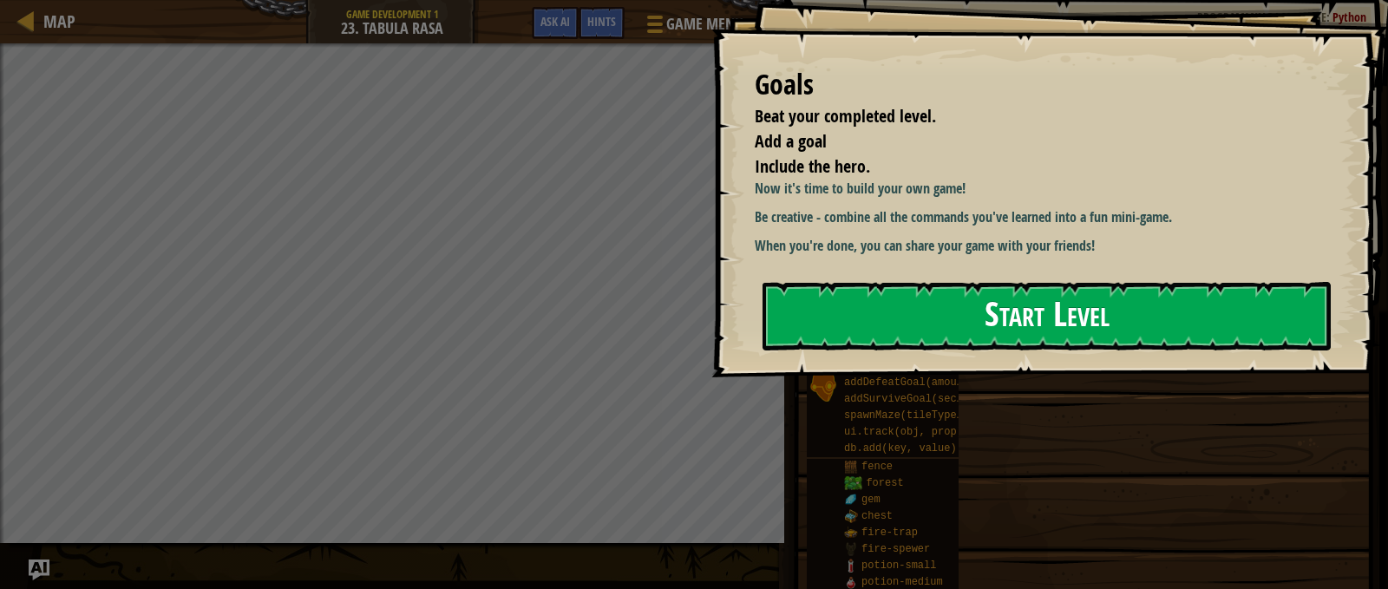
click at [936, 318] on button "Start Level" at bounding box center [1046, 316] width 568 height 69
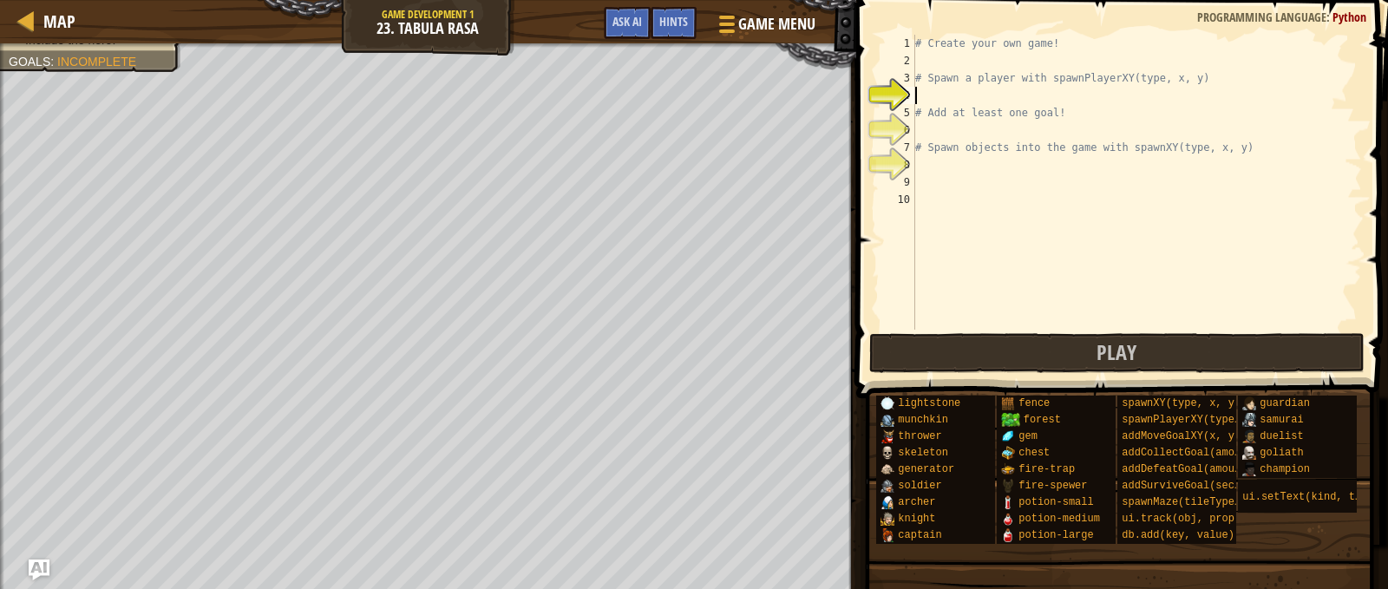
click at [952, 97] on div "# Create your own game! # Spawn a player with spawnPlayerXY(type, x, y) # Add a…" at bounding box center [1137, 200] width 450 height 330
click at [959, 137] on div "# Create your own game! # Spawn a player with spawnPlayerXY(type, x, y) # Add a…" at bounding box center [1137, 200] width 450 height 330
click at [961, 177] on div "# Create your own game! # Spawn a player with spawnPlayerXY(type, x, y) # Add a…" at bounding box center [1137, 200] width 450 height 330
click at [964, 164] on div "# Create your own game! # Spawn a player with spawnPlayerXY(type, x, y) # Add a…" at bounding box center [1137, 200] width 450 height 330
click at [962, 95] on div "# Create your own game! # Spawn a player with spawnPlayerXY(type, x, y) # Add a…" at bounding box center [1137, 200] width 450 height 330
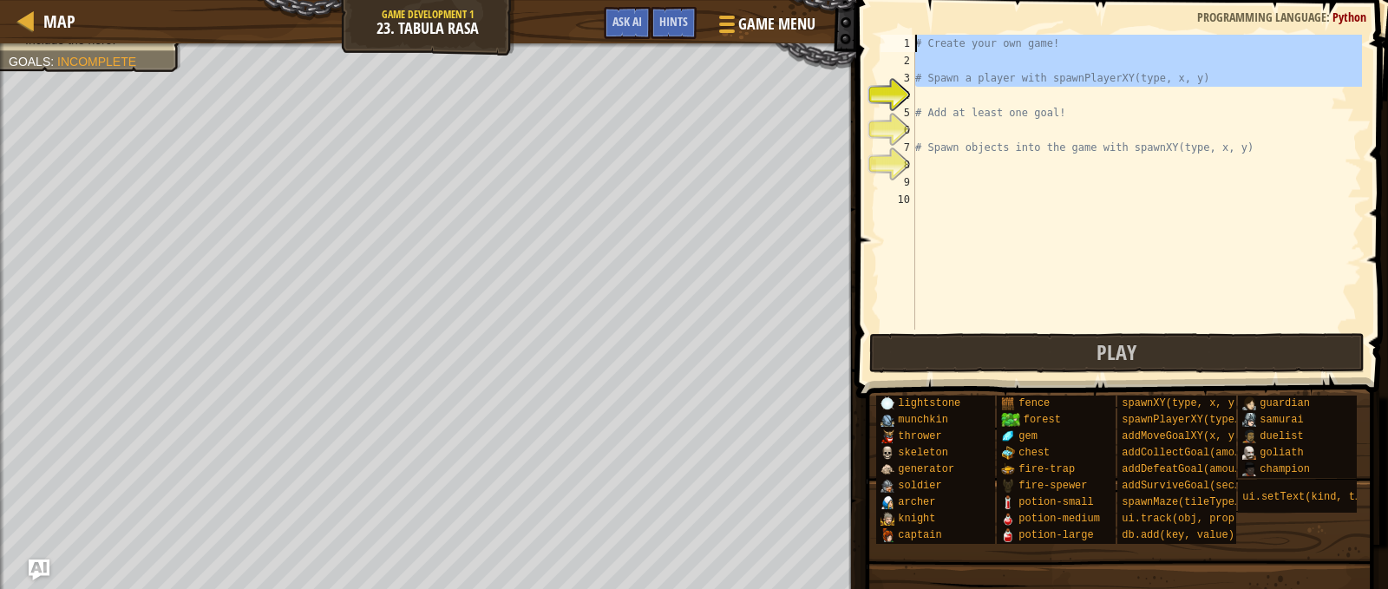
drag, startPoint x: 962, startPoint y: 95, endPoint x: 938, endPoint y: -36, distance: 133.2
click at [938, 0] on html "Map Game Development 1 23. Tabula Rasa Game Menu Done Hints Ask AI 1 הההההההההה…" at bounding box center [694, 0] width 1388 height 0
type textarea "# Create your own game!"
